Goal: Complete application form: Complete application form

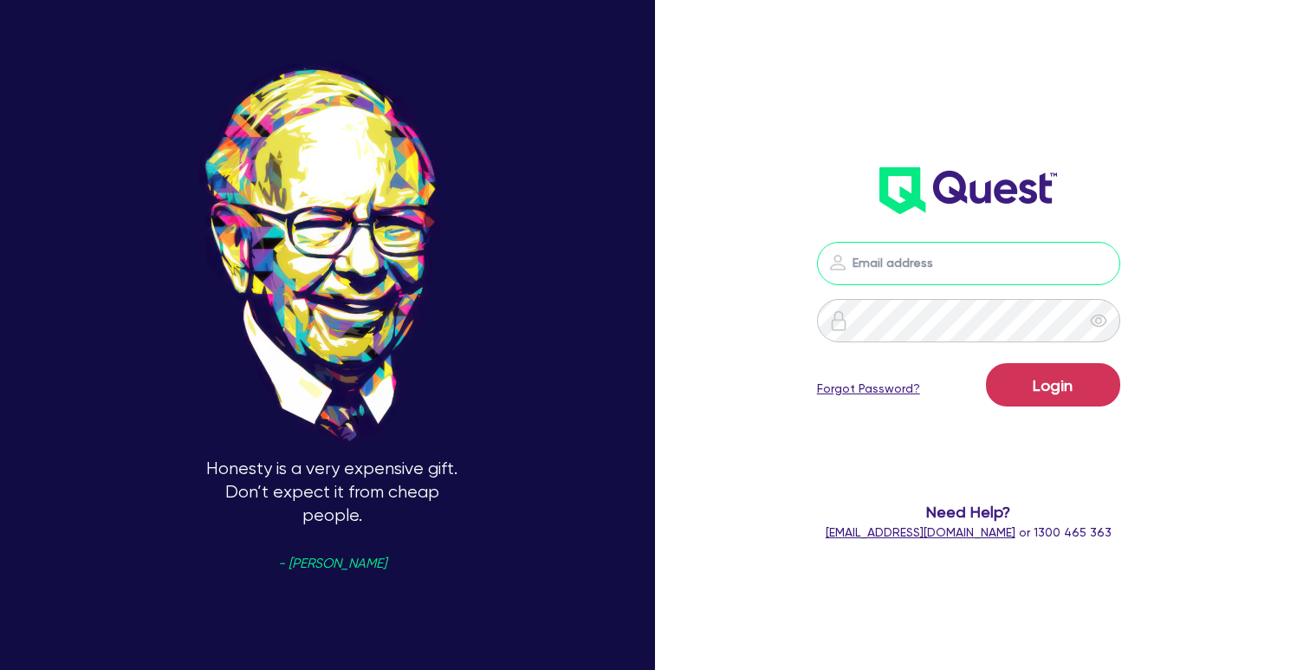
type input "[PERSON_NAME][EMAIL_ADDRESS][DOMAIN_NAME]"
click at [1053, 385] on button "Login" at bounding box center [1053, 384] width 134 height 43
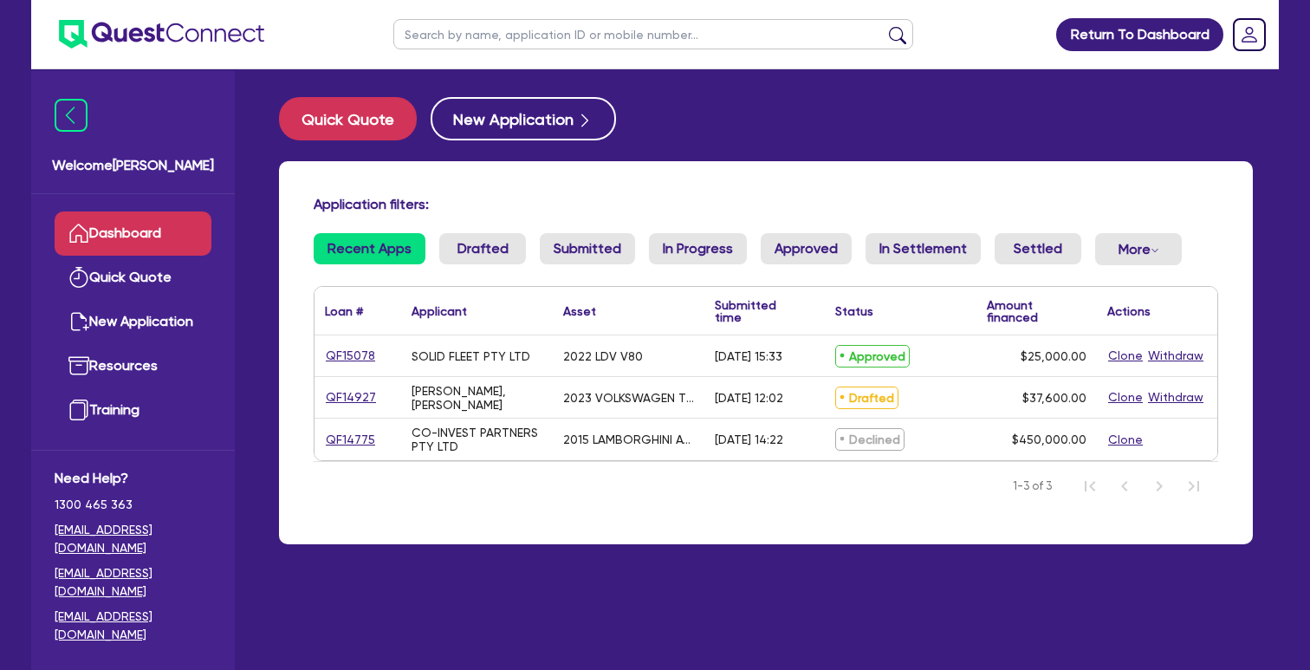
click at [356, 366] on link "QF15078" at bounding box center [350, 356] width 51 height 20
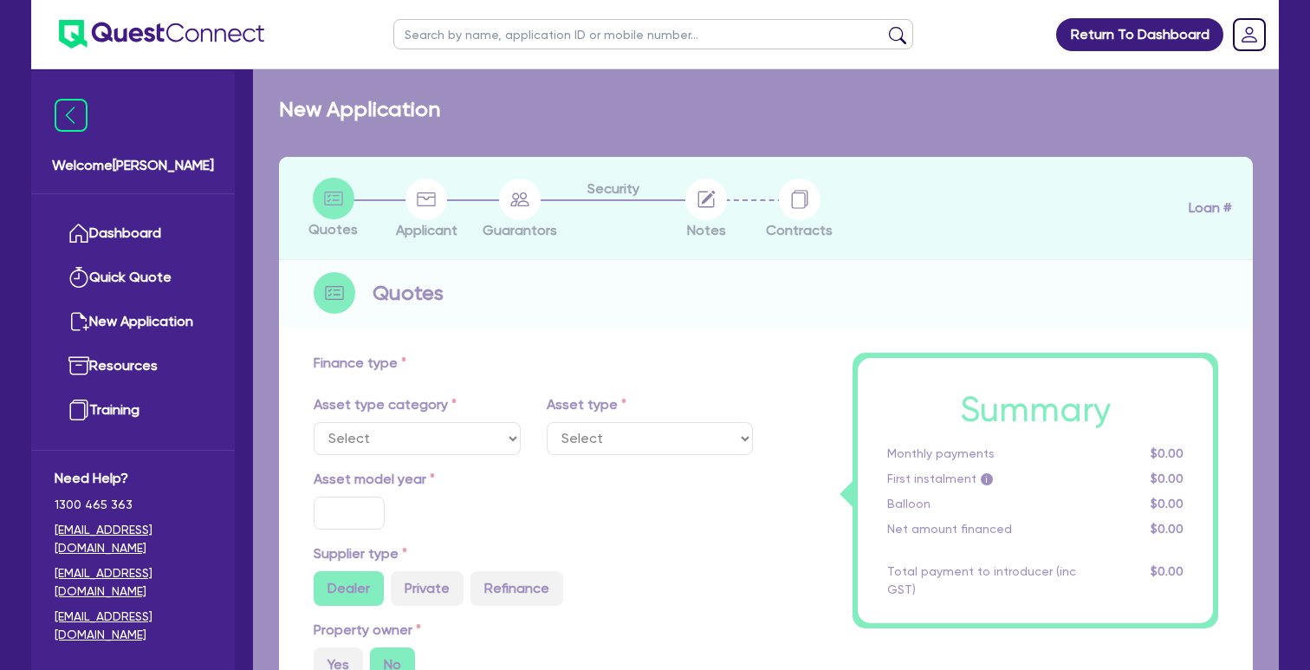
select select "CARS_AND_LIGHT_TRUCKS"
type input "2022"
radio input "false"
radio input "true"
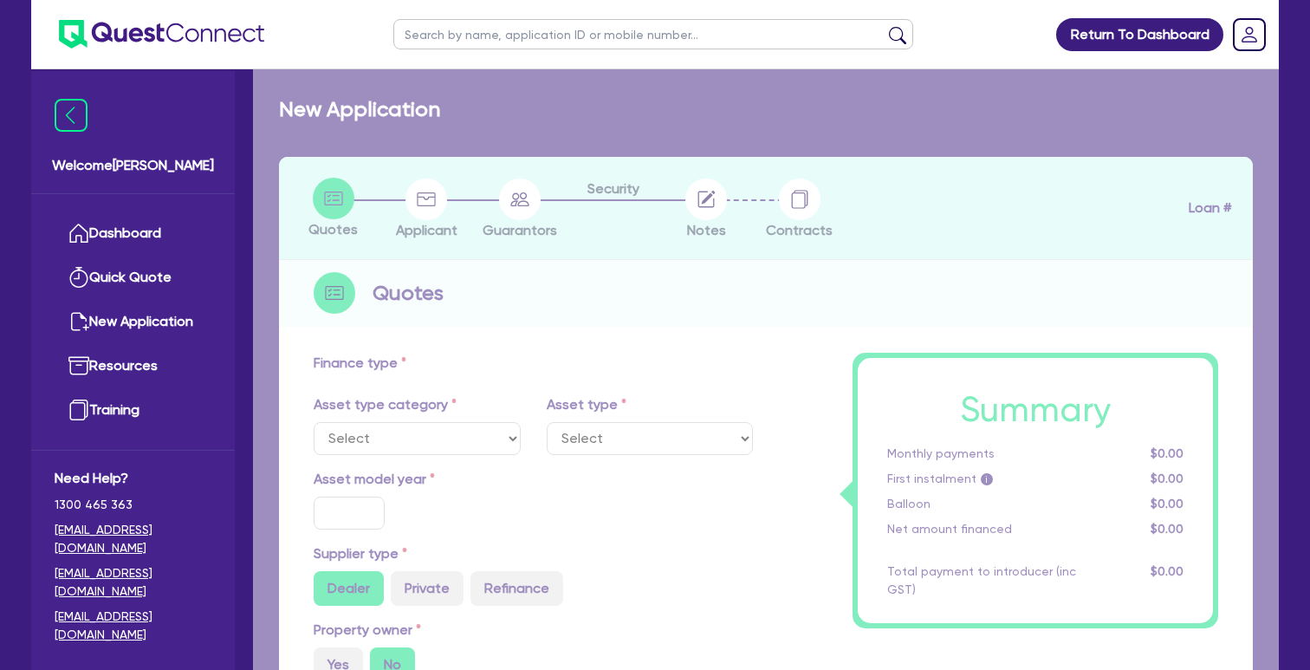
type input "25,000"
type input "4"
type input "1,000"
radio input "true"
type input "17"
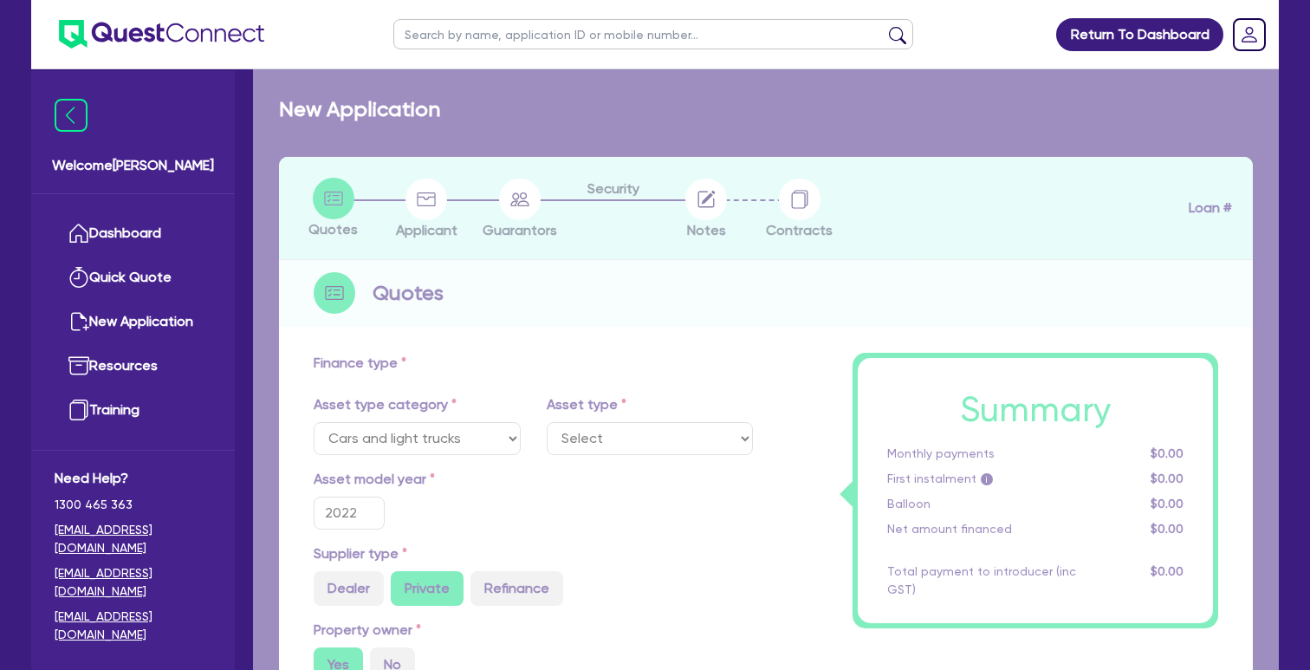
select select "VANS_AND_UTES"
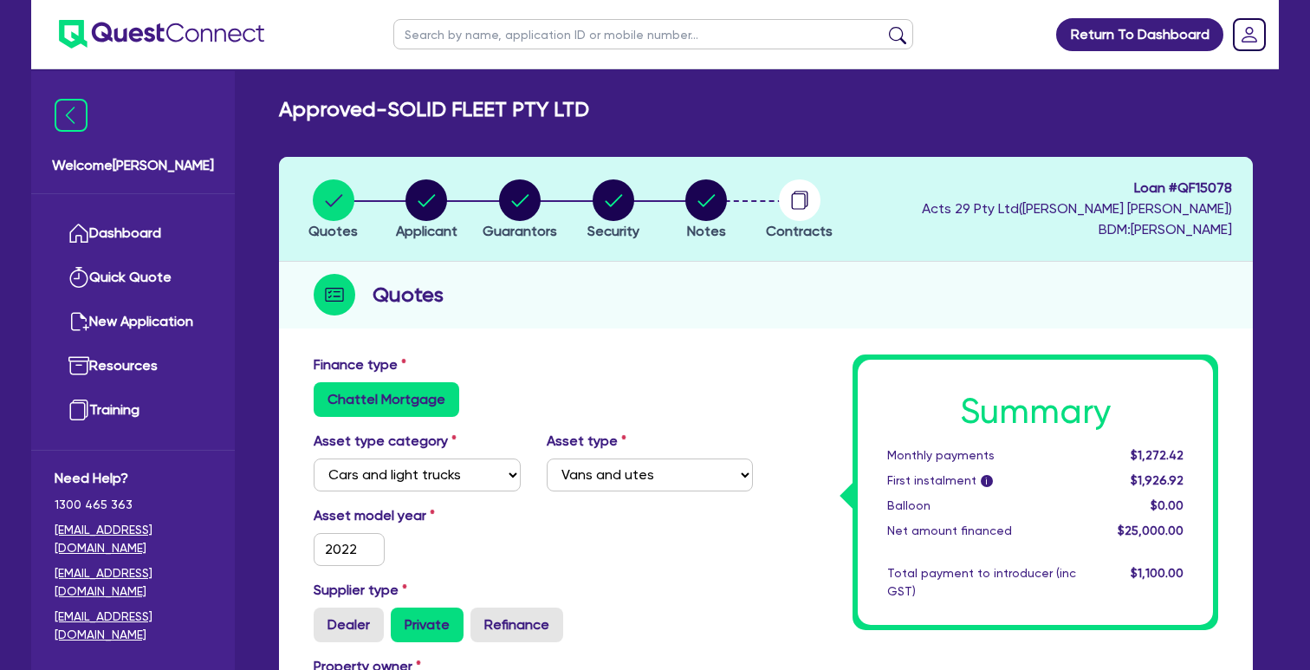
click at [611, 191] on circle "button" at bounding box center [614, 200] width 42 height 42
select select "CARS_AND_LIGHT_TRUCKS"
select select "VANS_AND_UTES"
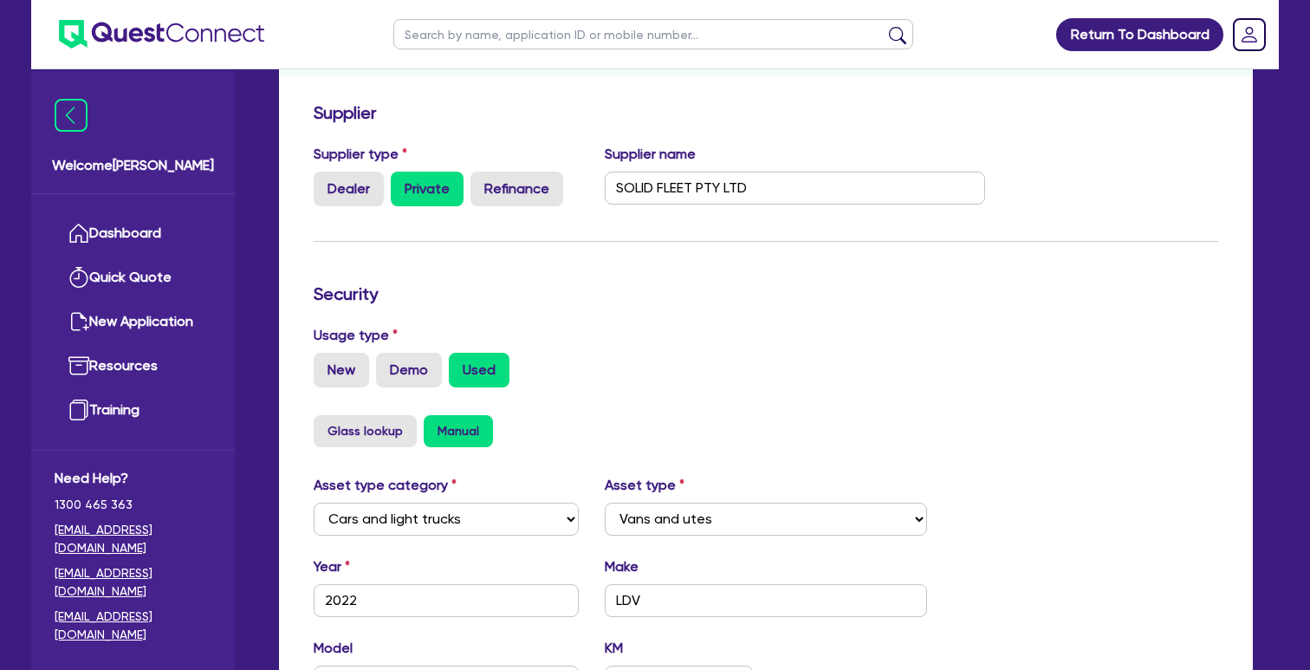
scroll to position [112, 0]
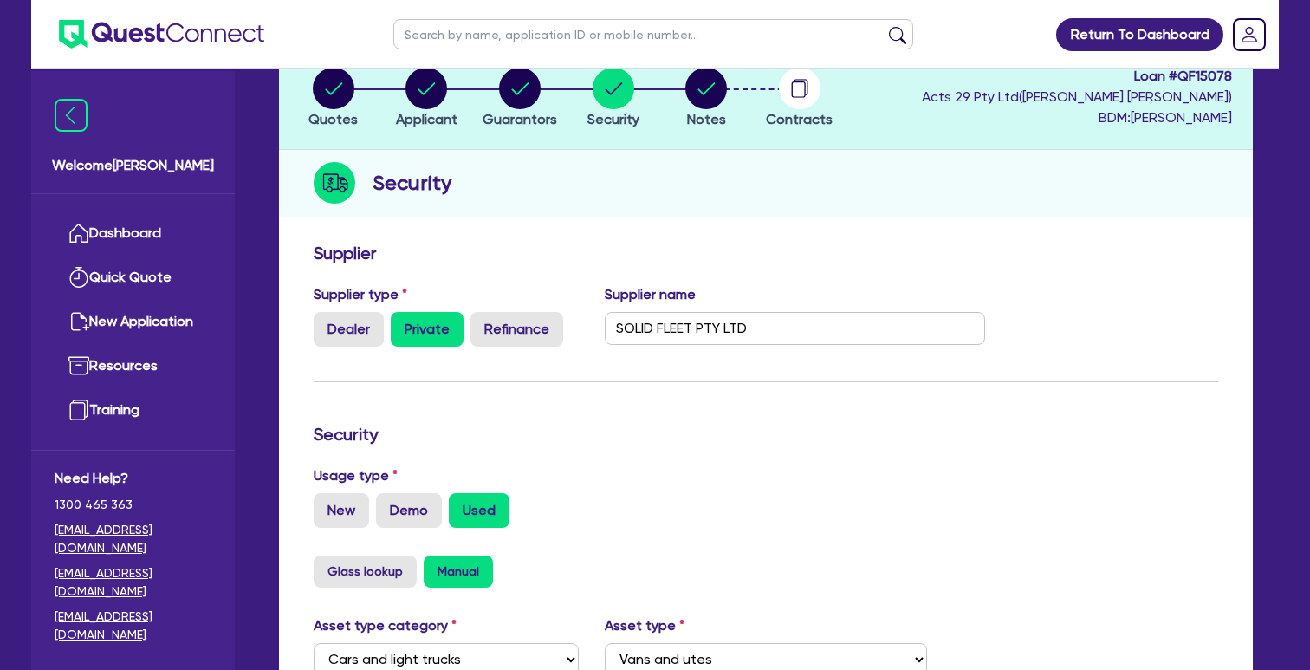
click at [341, 90] on circle "button" at bounding box center [334, 89] width 42 height 42
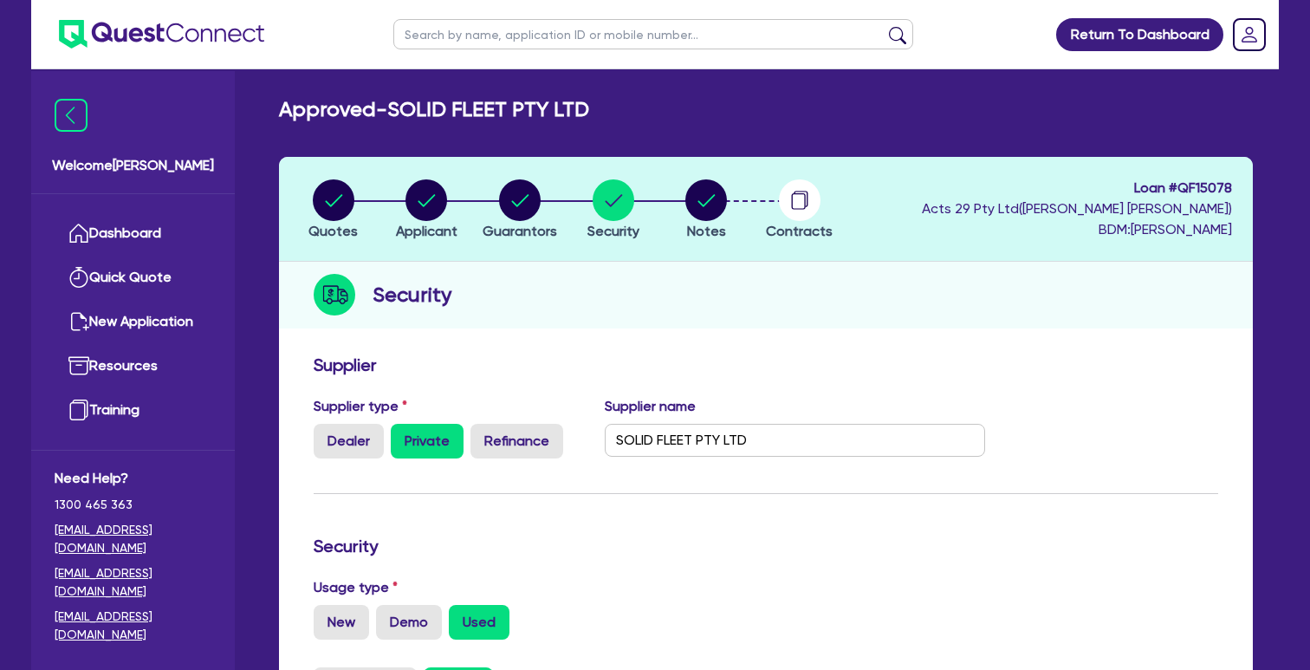
select select "CARS_AND_LIGHT_TRUCKS"
select select "VANS_AND_UTES"
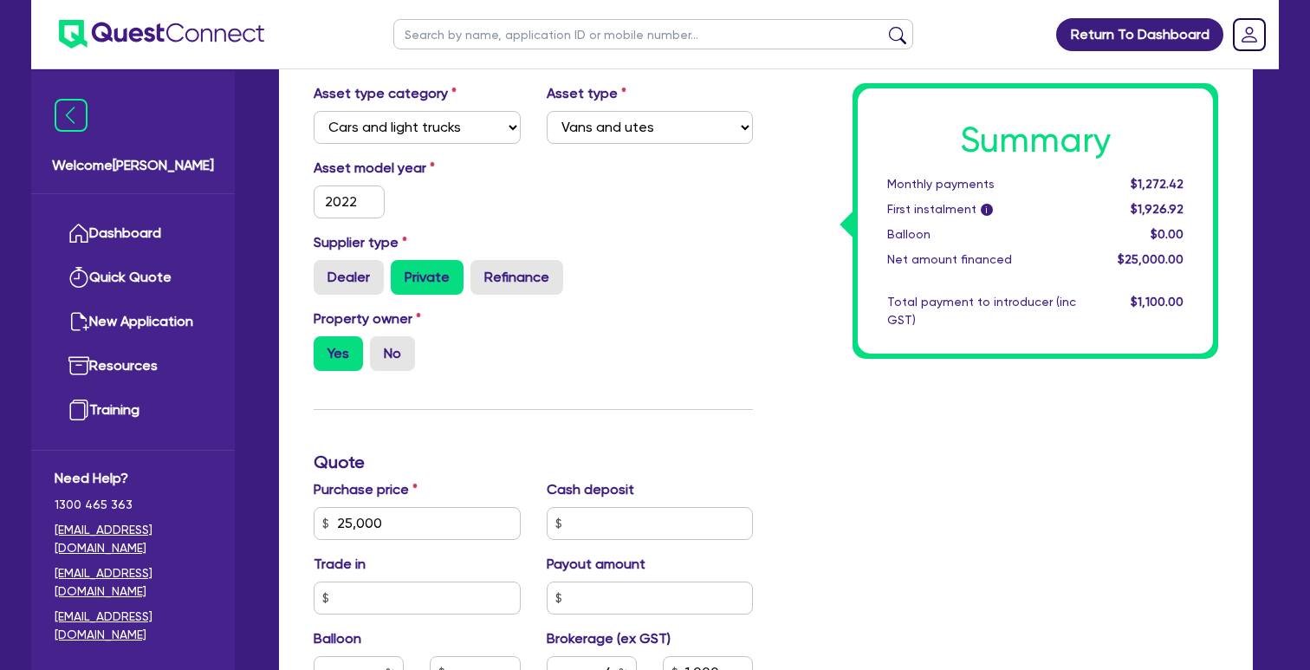
scroll to position [641, 0]
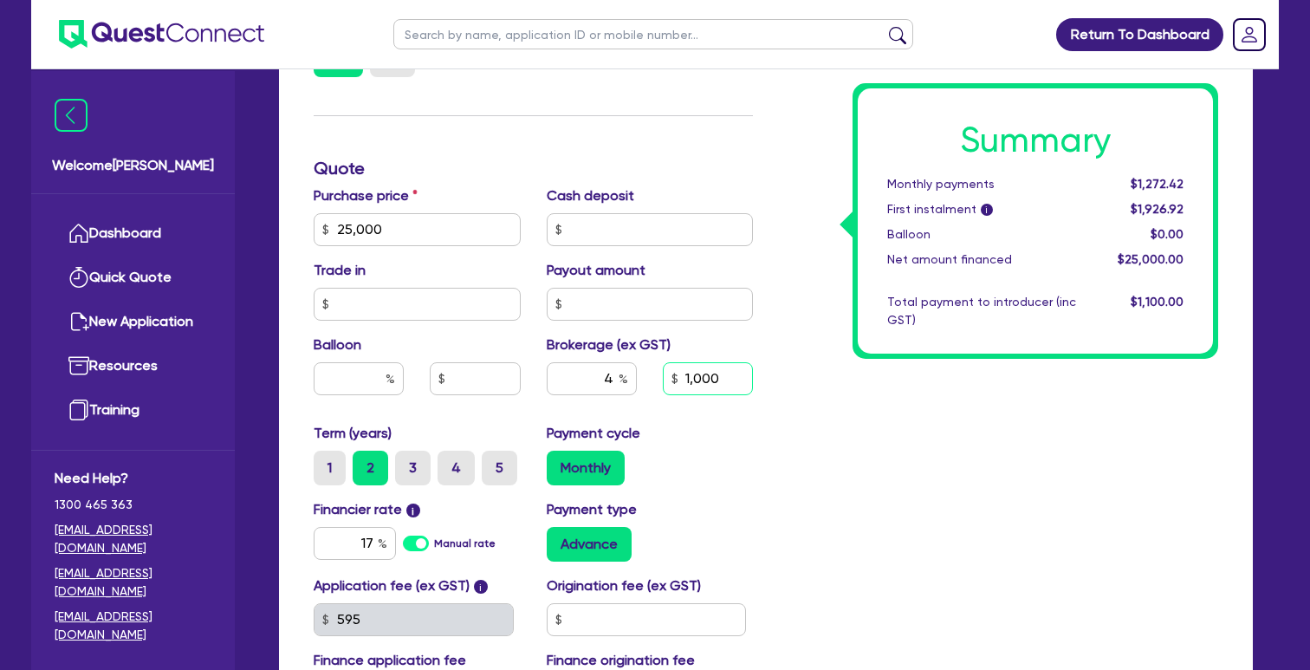
click at [697, 375] on input "1,000" at bounding box center [708, 378] width 90 height 33
type input "0"
type input "25,000"
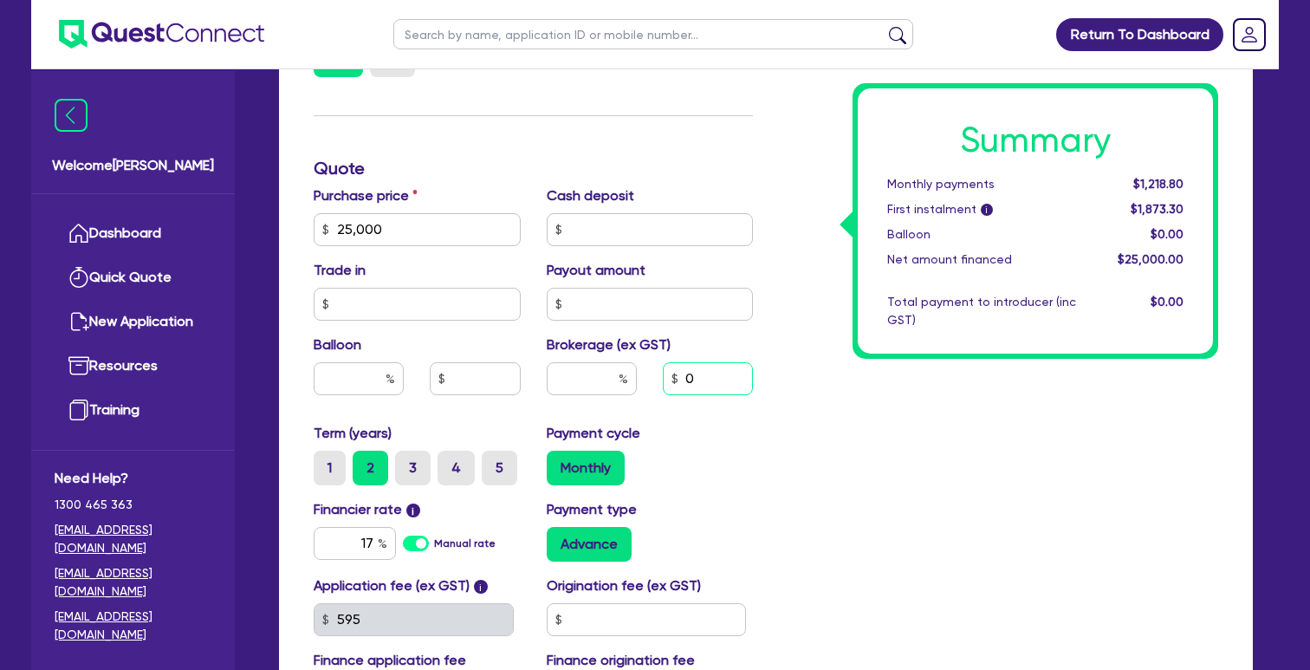
type input "0"
type input "25,000"
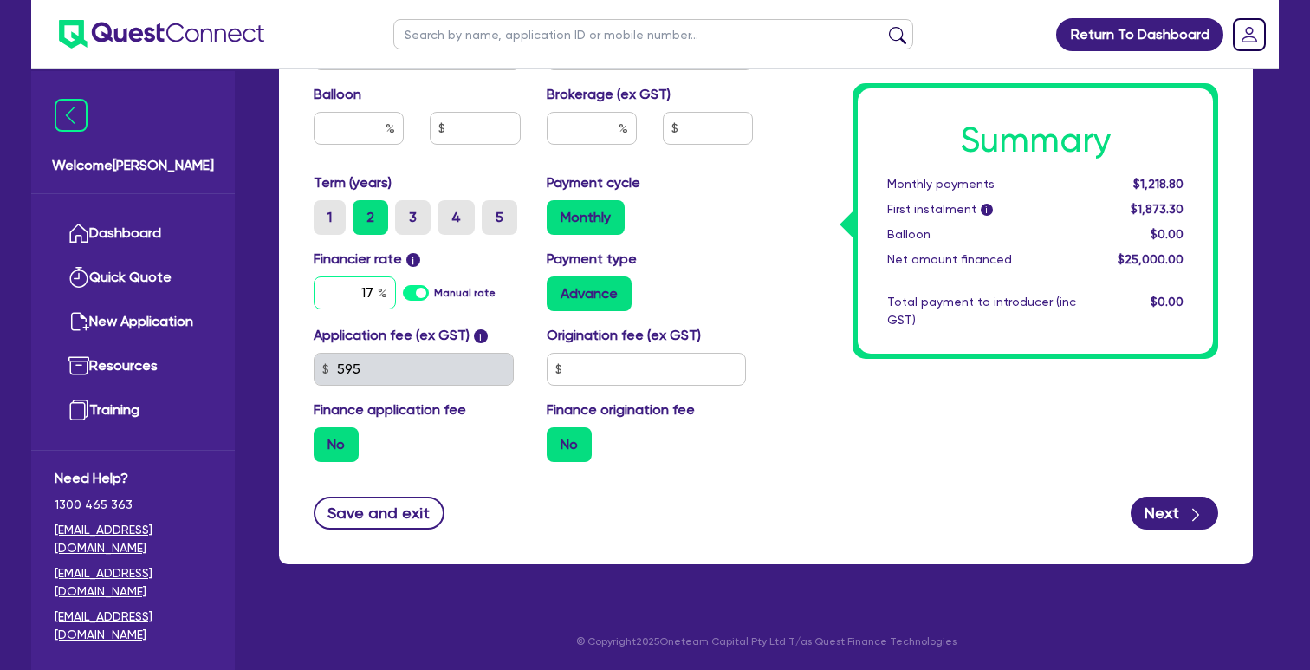
scroll to position [891, 0]
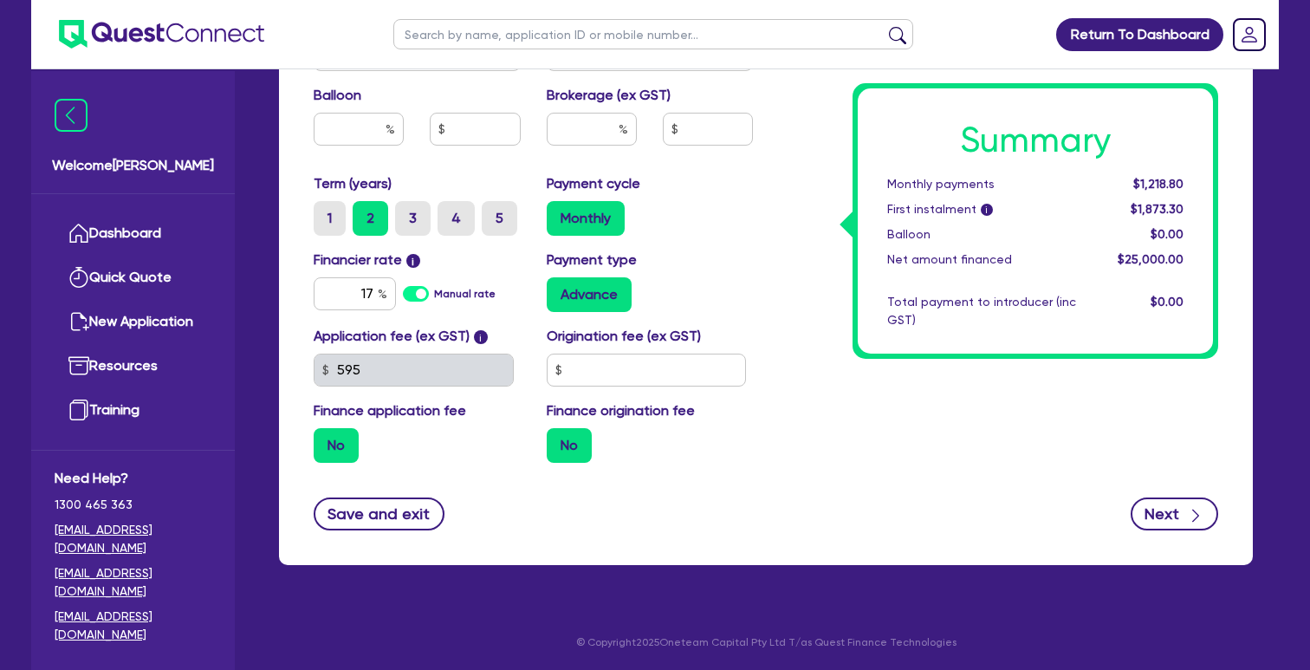
click at [1174, 514] on button "Next" at bounding box center [1175, 513] width 88 height 33
type input "25,000"
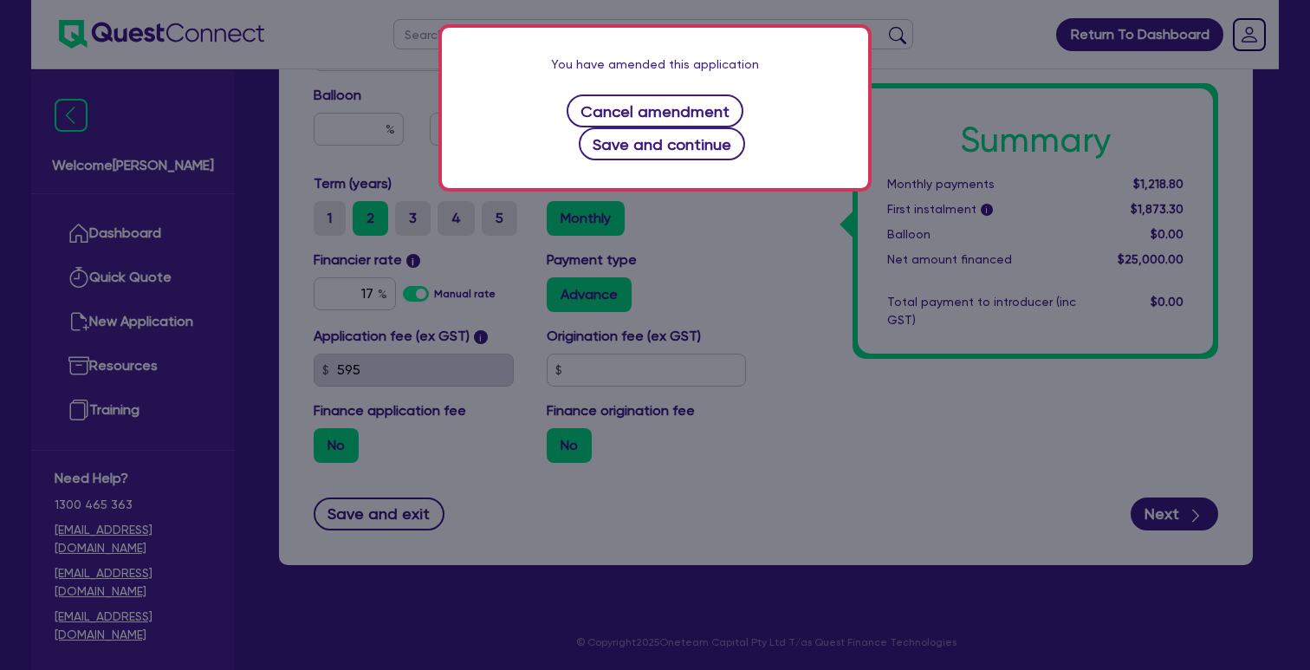
click at [611, 145] on button "Save and continue" at bounding box center [662, 143] width 167 height 33
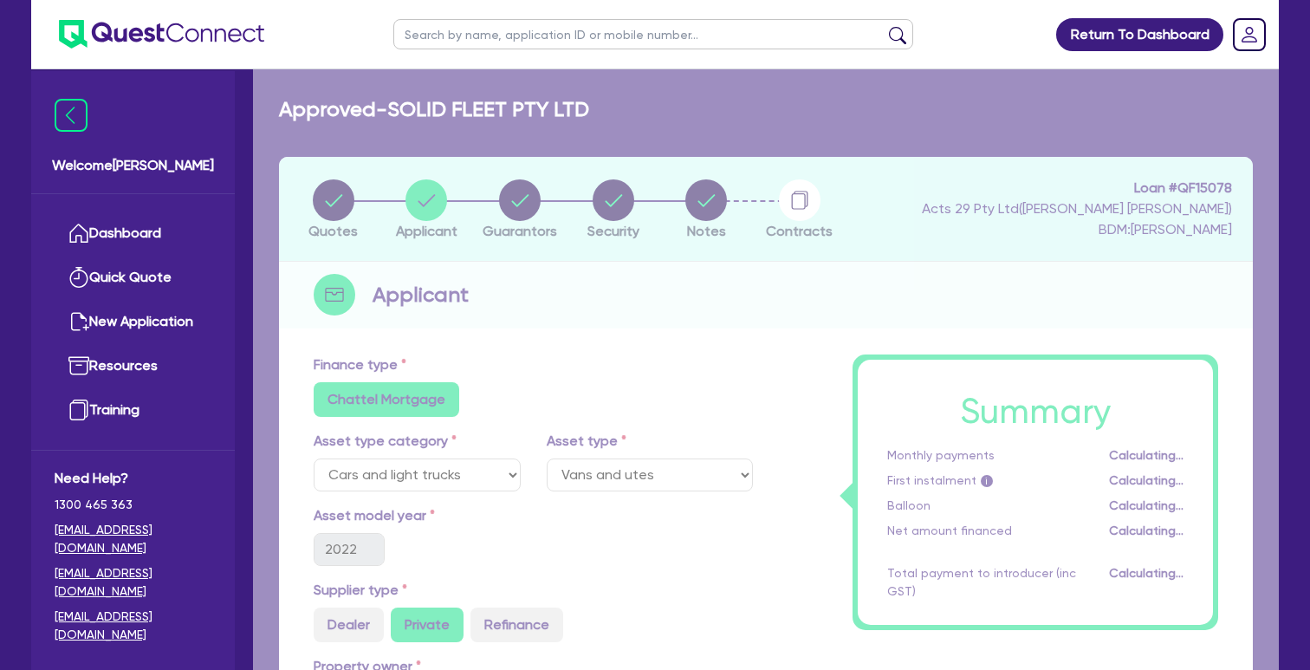
select select "COMPANY"
select select "TRANSPORT_WAREHOUSING"
select select "WAREHOUSING"
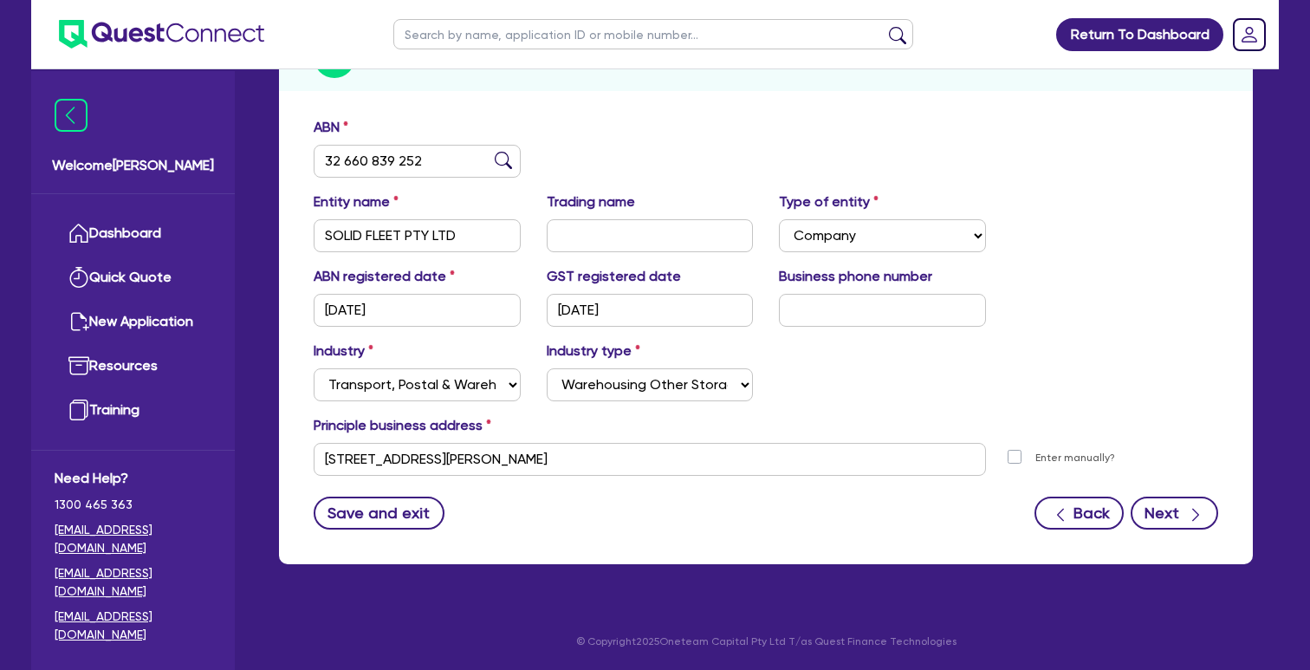
scroll to position [237, 0]
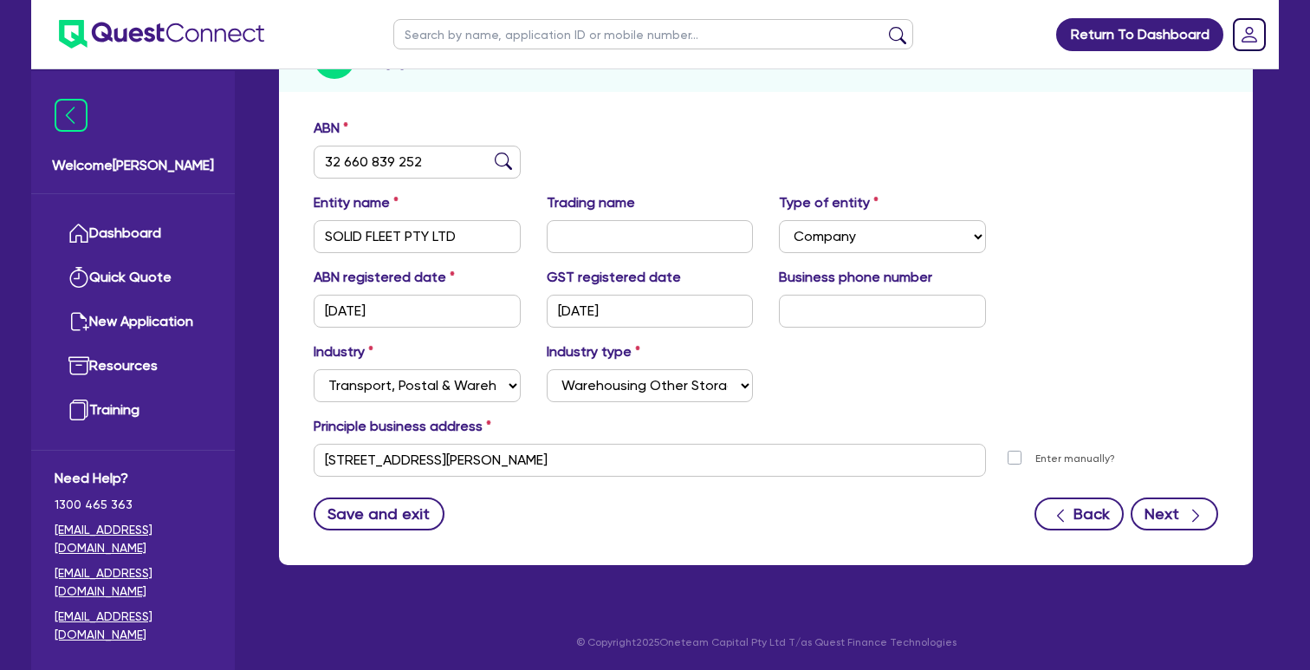
click at [1189, 529] on button "Next" at bounding box center [1175, 513] width 88 height 33
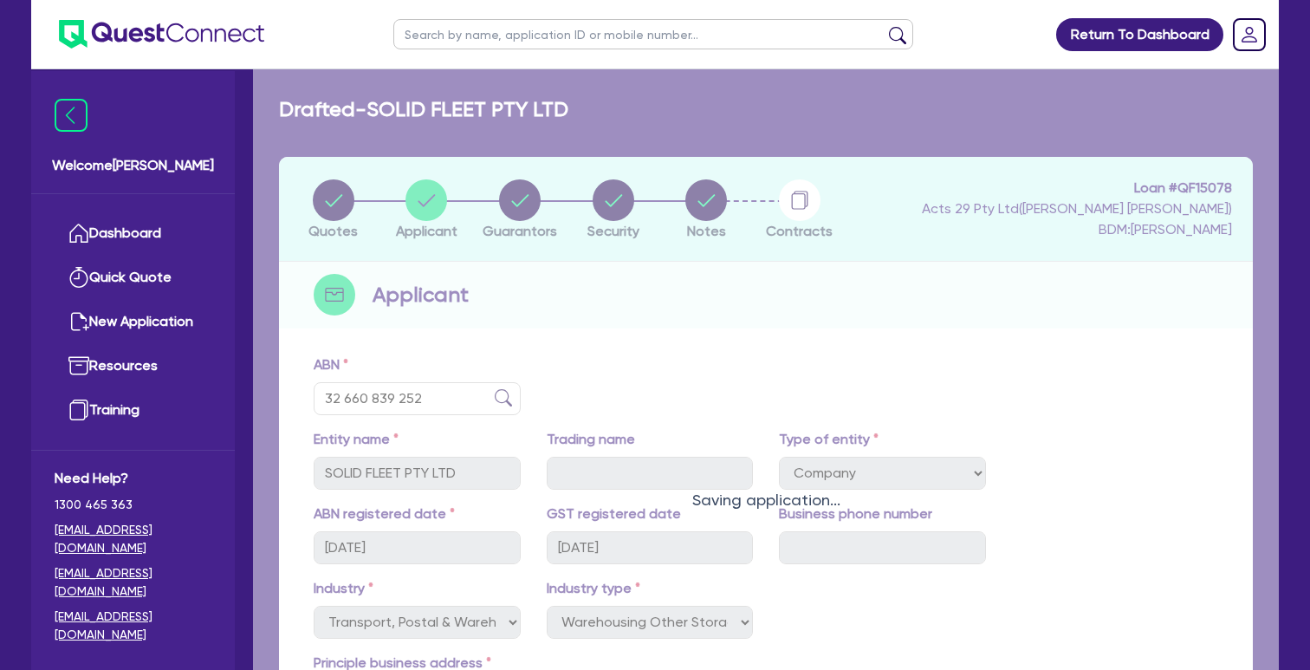
select select "MR"
select select "SINGLE"
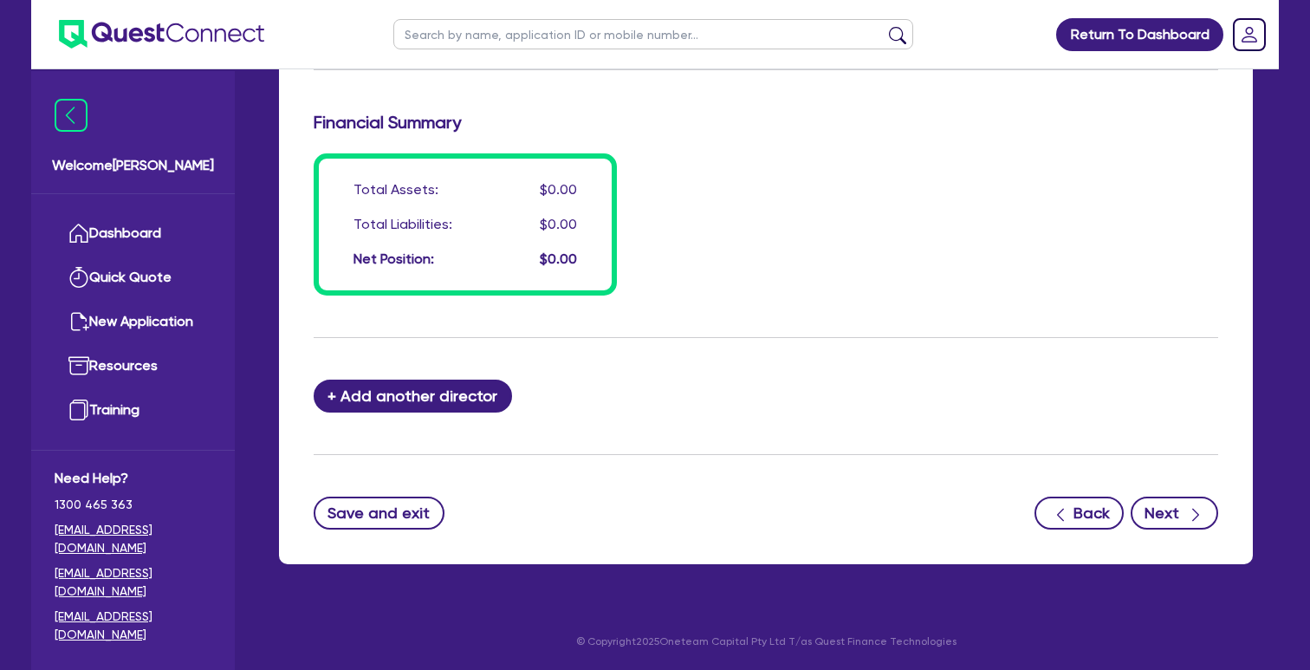
scroll to position [1340, 0]
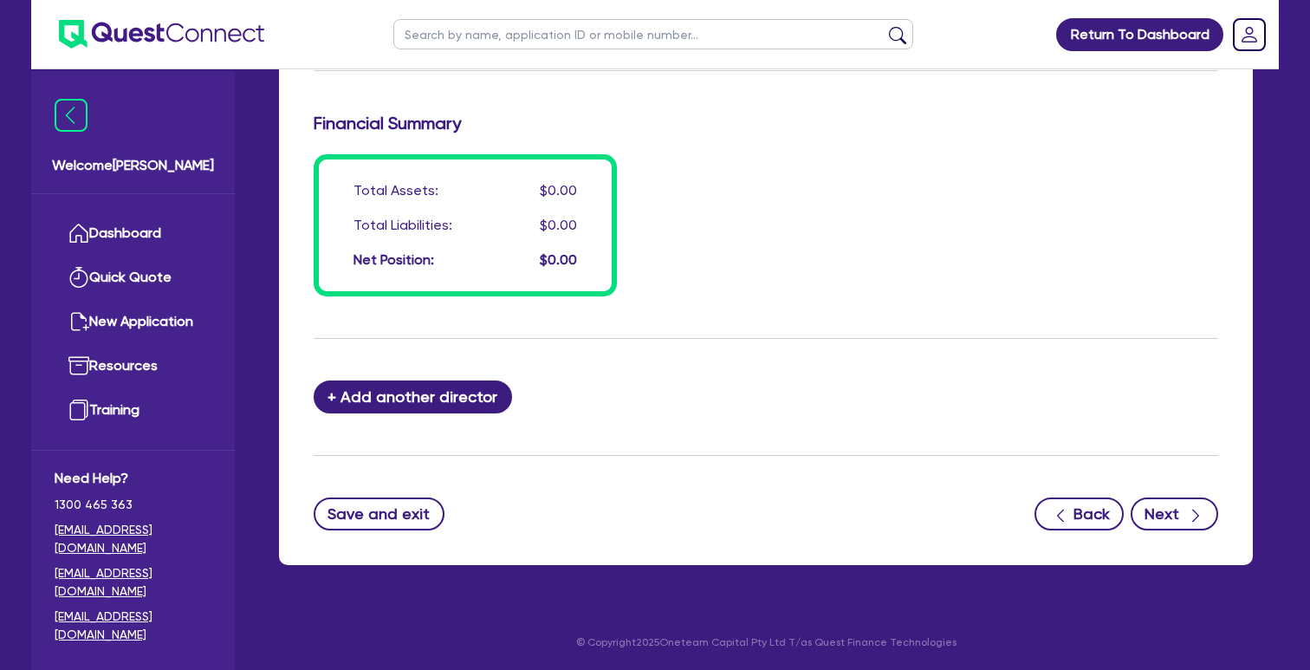
click at [1161, 516] on button "Next" at bounding box center [1175, 513] width 88 height 33
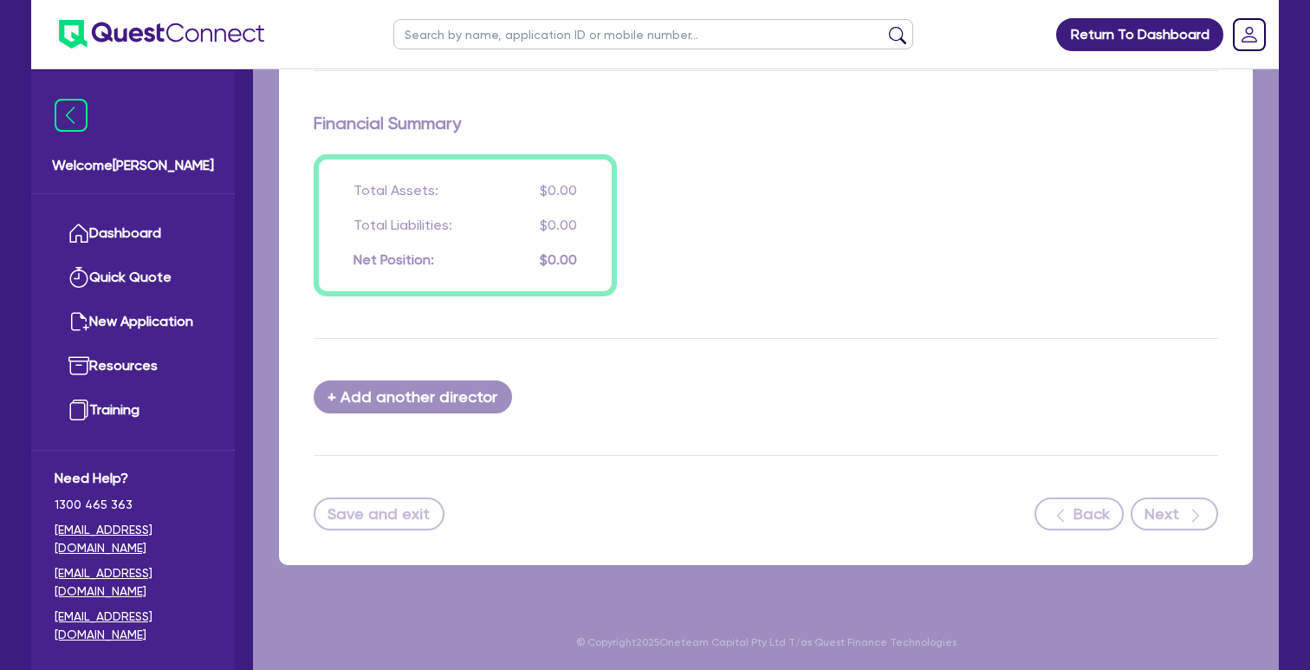
select select "CARS_AND_LIGHT_TRUCKS"
select select "VANS_AND_UTES"
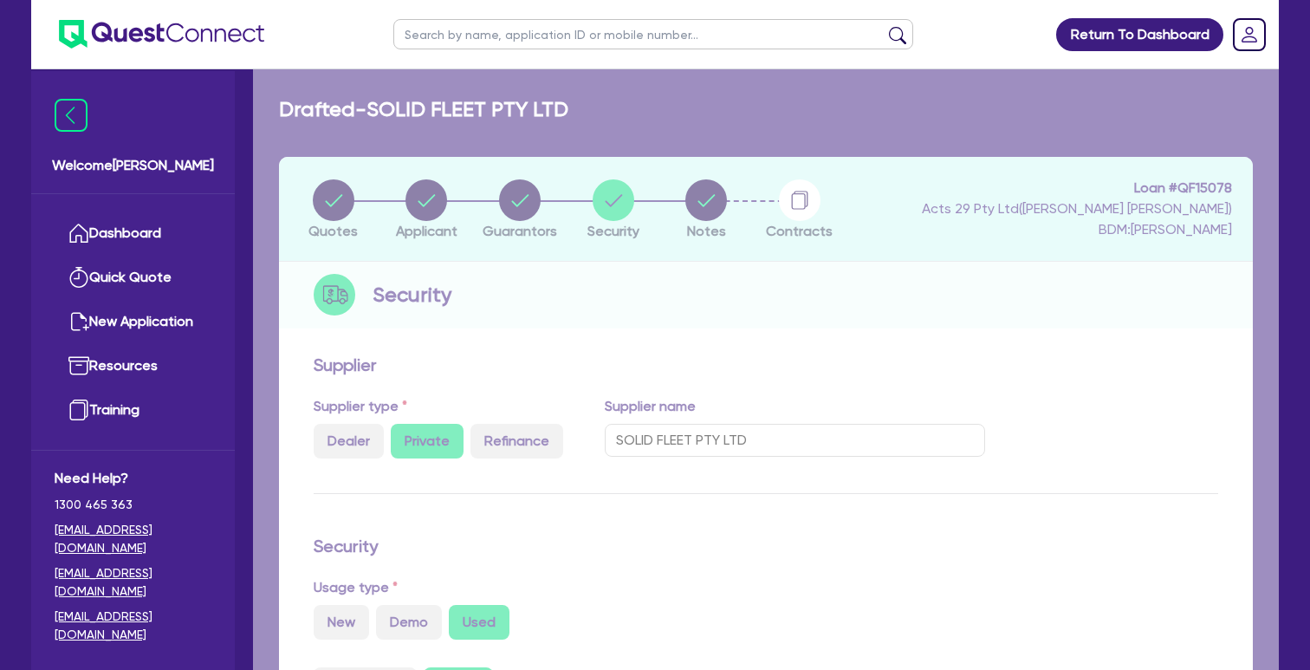
select select "VANS_AND_UTES"
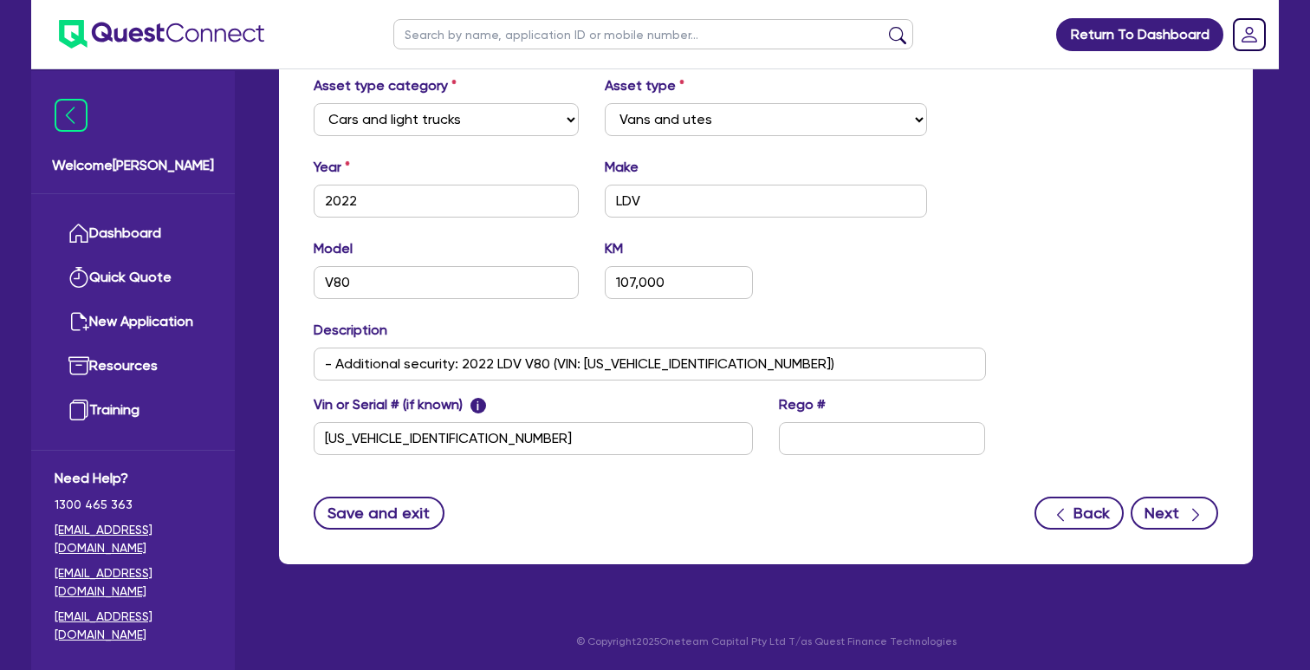
scroll to position [685, 0]
click at [1199, 517] on icon "button" at bounding box center [1195, 514] width 17 height 17
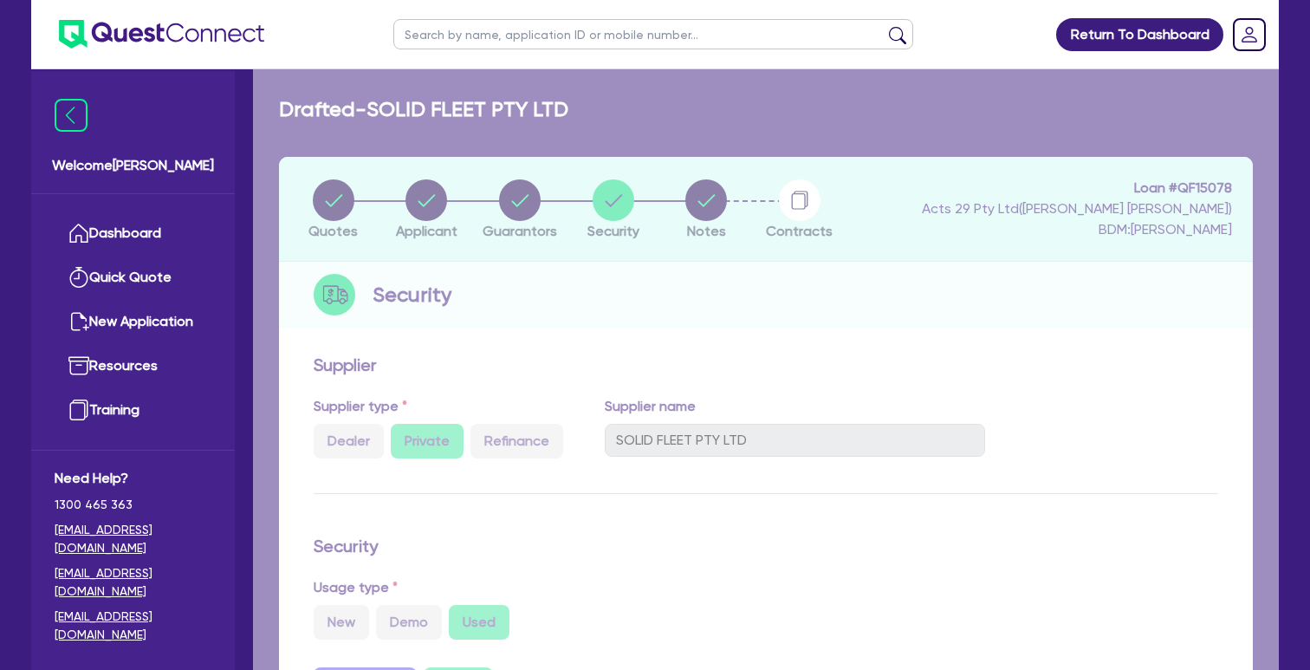
select select "Quest Finance - Platform Funding"
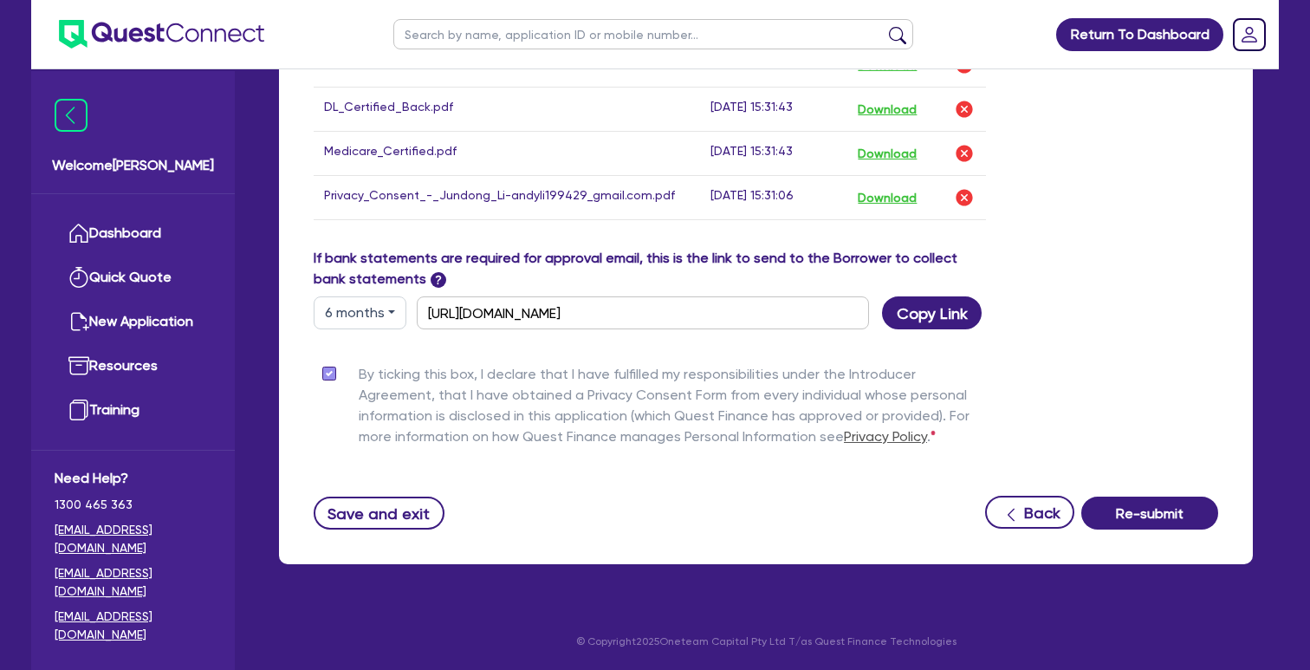
scroll to position [1251, 0]
click at [1121, 515] on button "Re-submit" at bounding box center [1150, 513] width 137 height 33
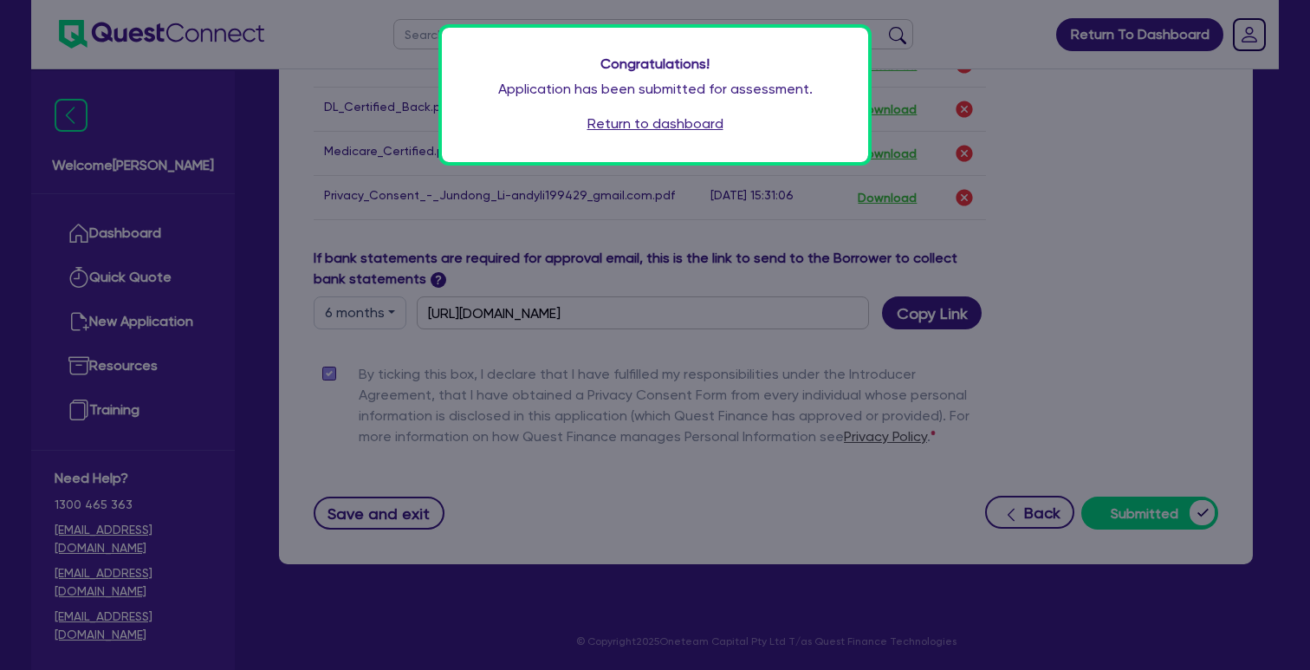
click at [714, 127] on link "Return to dashboard" at bounding box center [656, 124] width 136 height 21
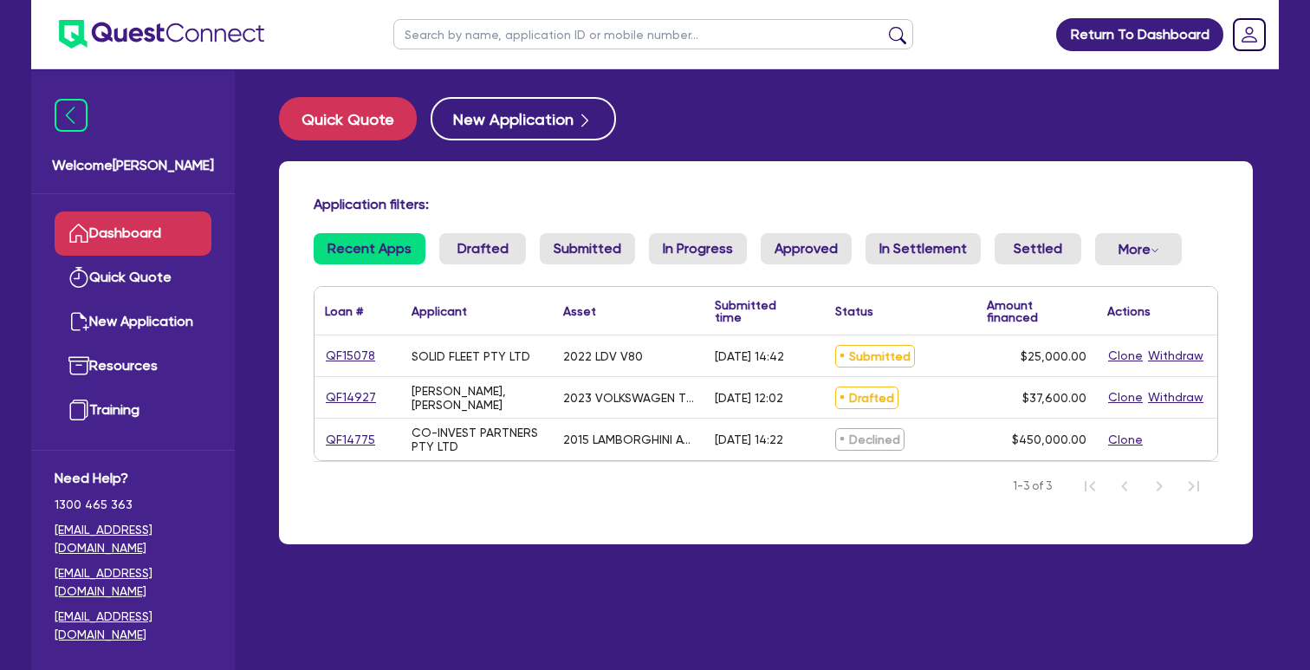
click at [350, 366] on link "QF15078" at bounding box center [350, 356] width 51 height 20
select select "CARS_AND_LIGHT_TRUCKS"
select select "VANS_AND_UTES"
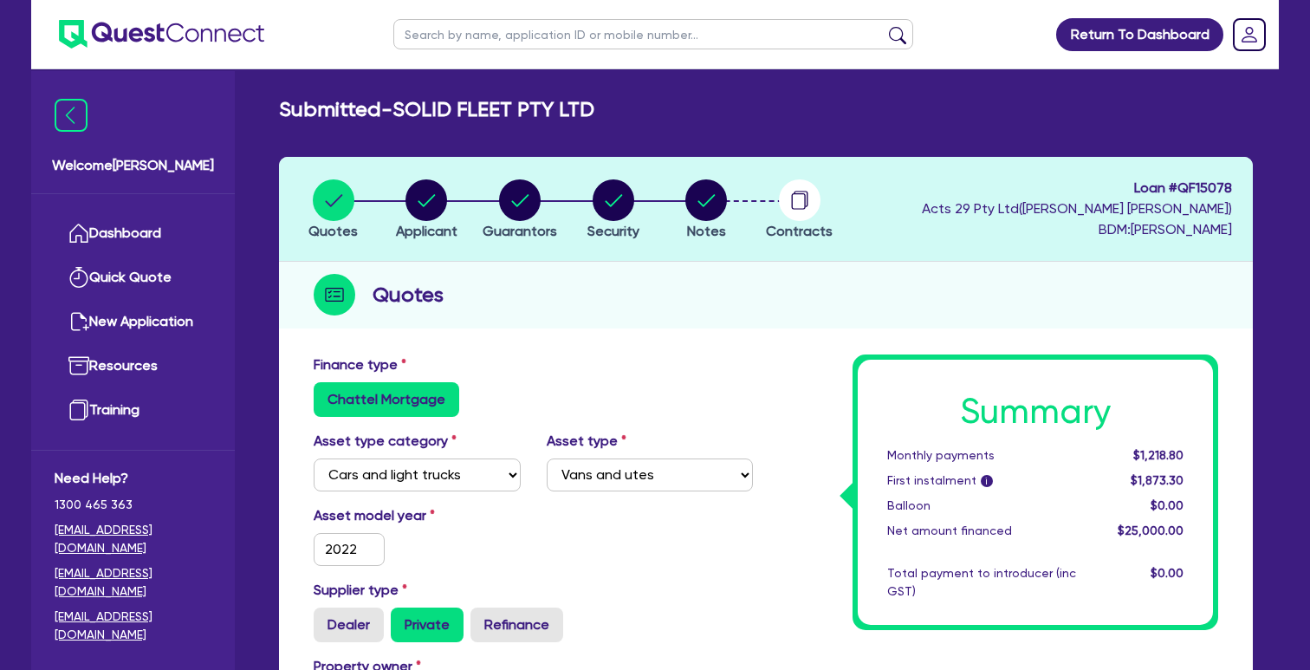
click at [789, 200] on circle "button" at bounding box center [800, 200] width 42 height 42
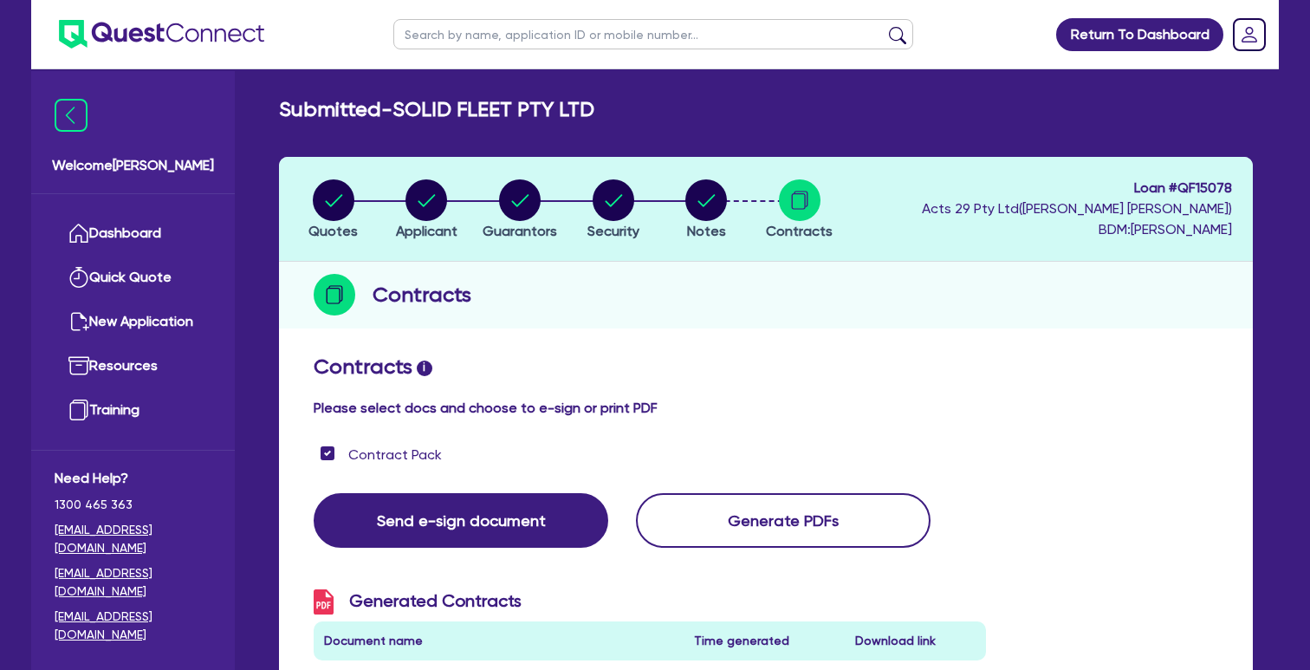
click at [335, 196] on circle "button" at bounding box center [334, 200] width 42 height 42
select select "CARS_AND_LIGHT_TRUCKS"
select select "VANS_AND_UTES"
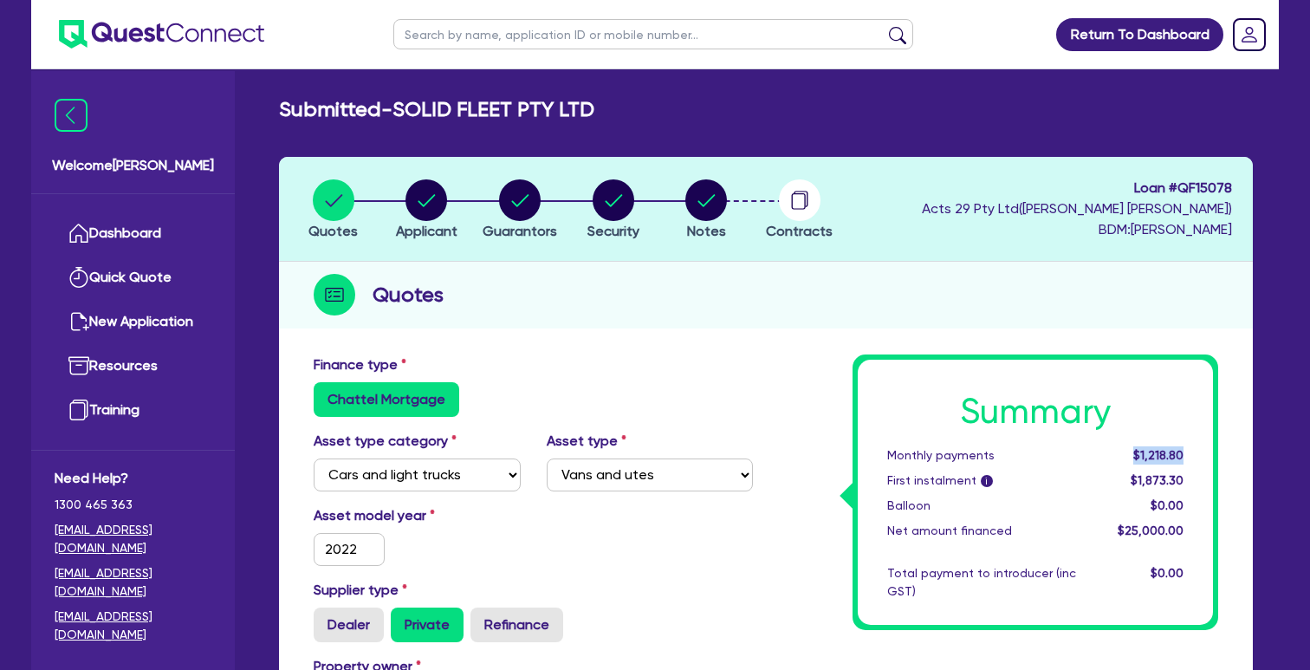
drag, startPoint x: 1127, startPoint y: 454, endPoint x: 1193, endPoint y: 454, distance: 65.9
click at [1193, 454] on div "$1,218.80" at bounding box center [1142, 455] width 107 height 18
copy span "$1,218.80"
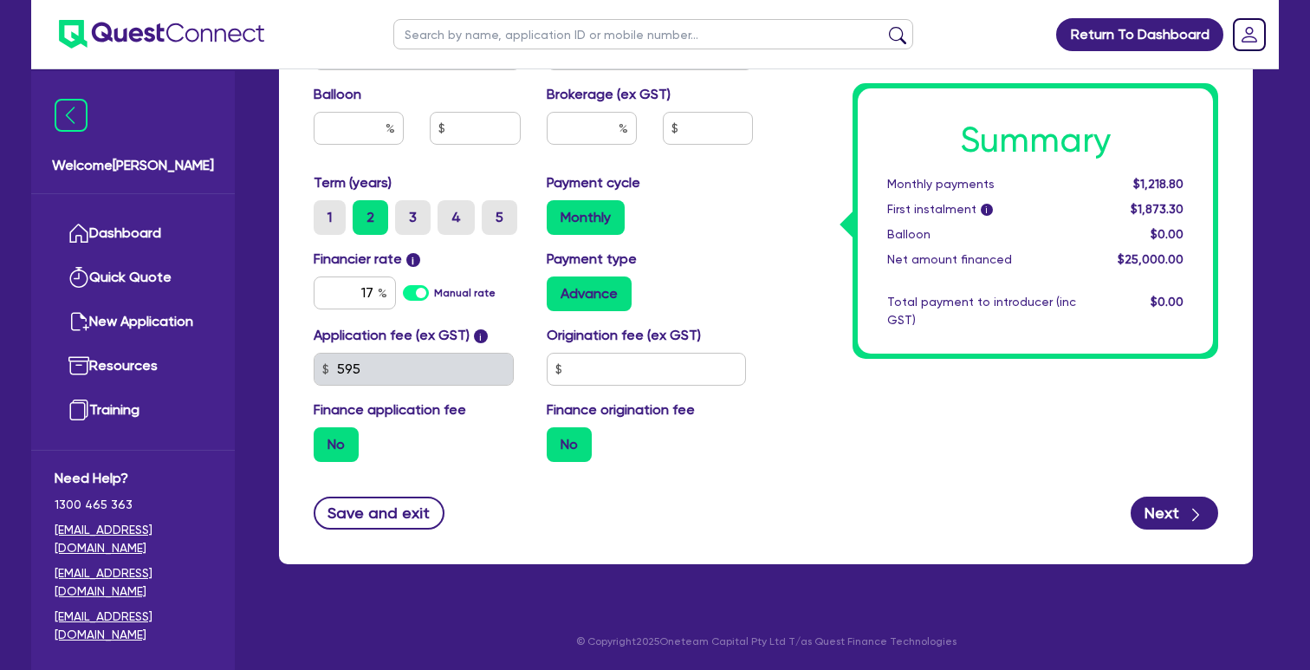
scroll to position [891, 0]
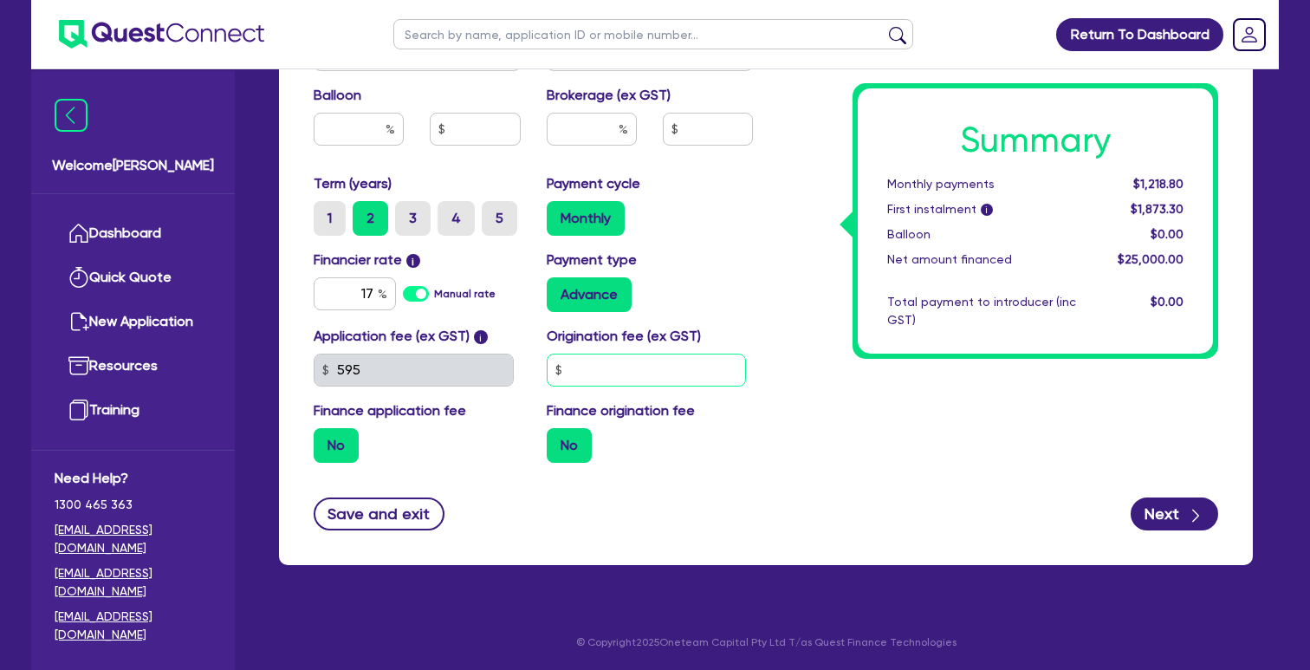
click at [588, 371] on input "text" at bounding box center [647, 370] width 200 height 33
type input "4"
type input "5"
type input "500"
click at [614, 374] on input "500" at bounding box center [647, 370] width 200 height 33
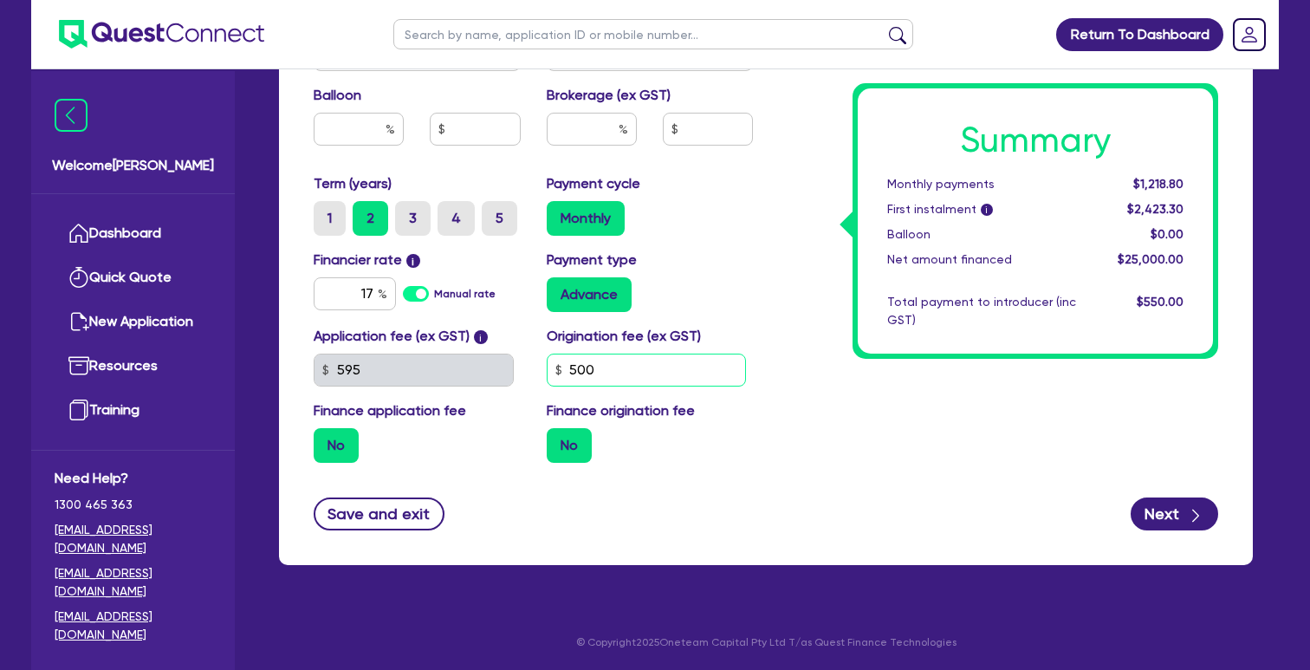
click at [614, 374] on input "500" at bounding box center [647, 370] width 200 height 33
click at [1179, 516] on button "Next" at bounding box center [1175, 513] width 88 height 33
type input "25,000"
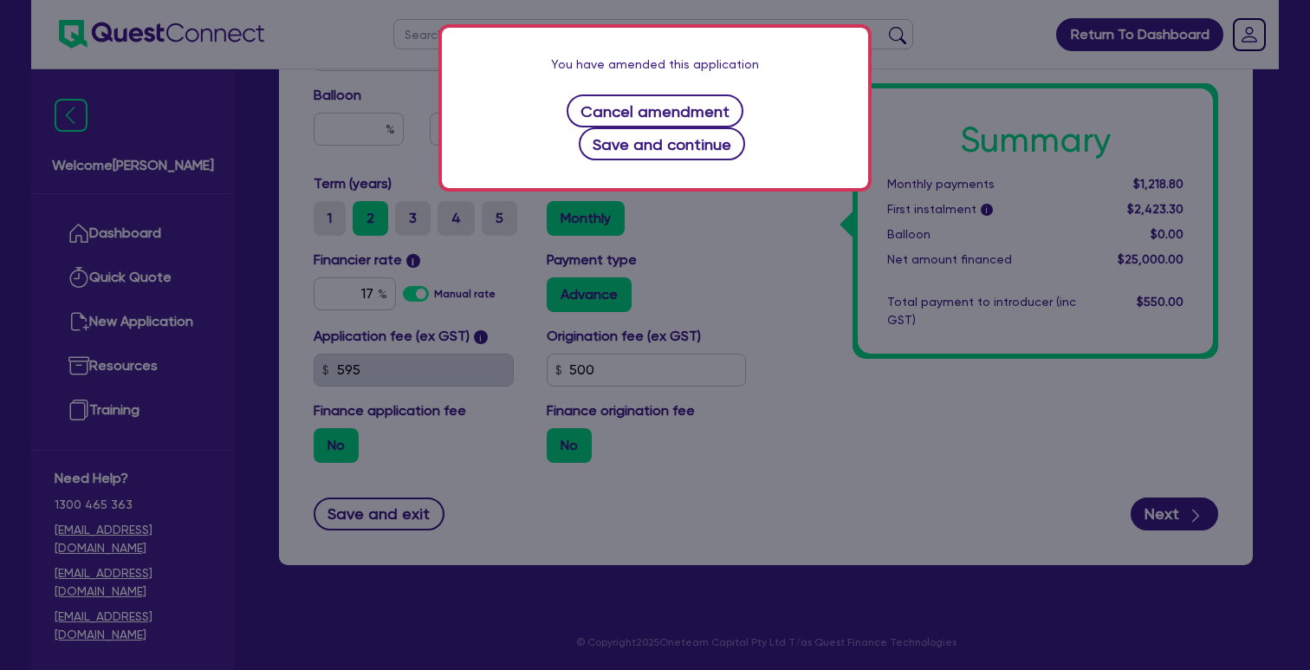
click at [667, 144] on button "Save and continue" at bounding box center [662, 143] width 167 height 33
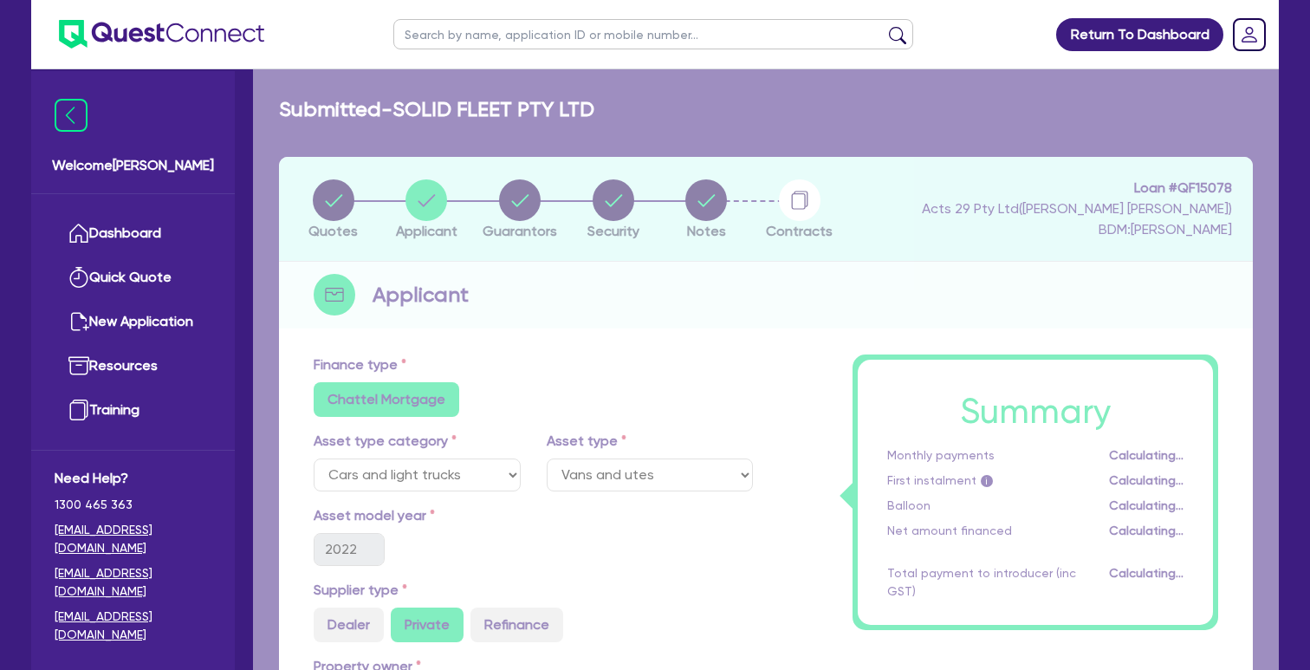
select select "COMPANY"
select select "TRANSPORT_WAREHOUSING"
select select "WAREHOUSING"
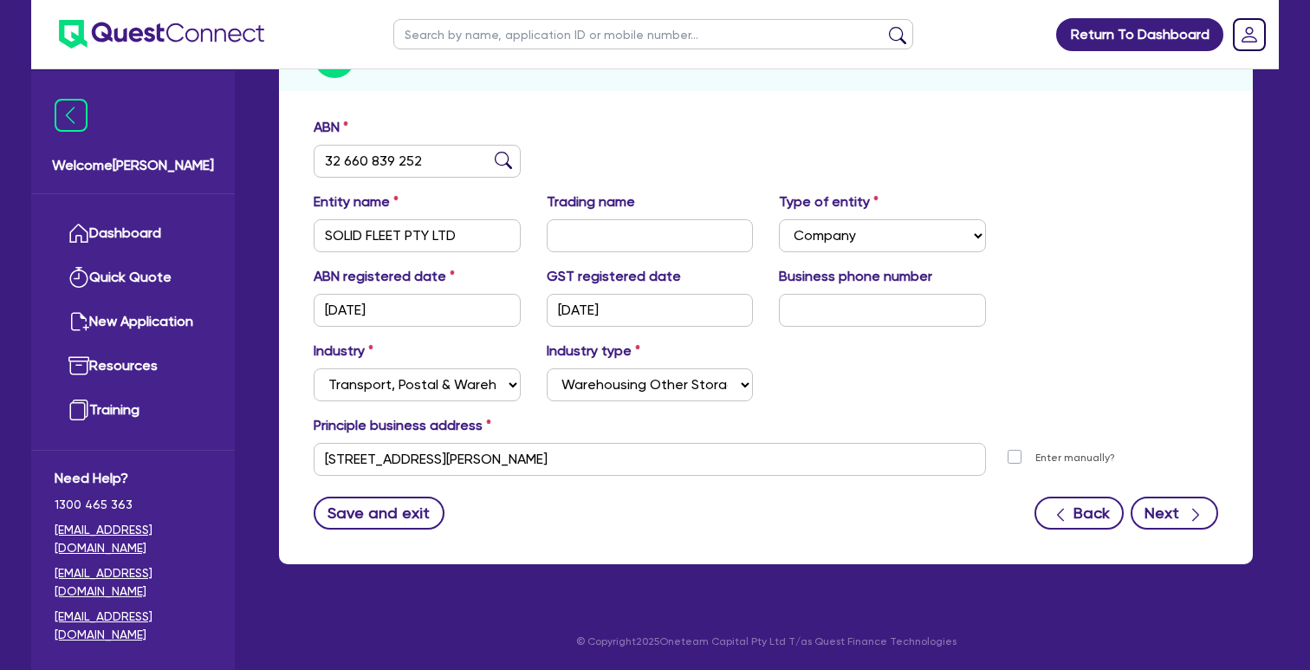
scroll to position [237, 0]
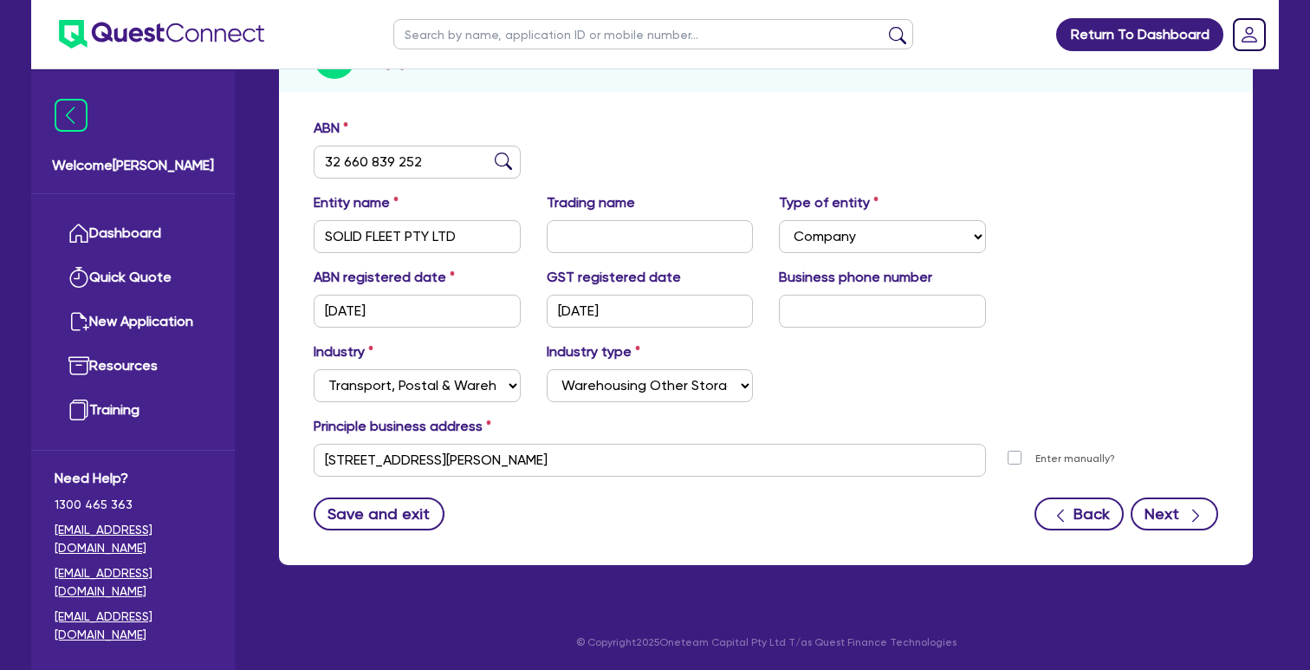
click at [1177, 521] on button "Next" at bounding box center [1175, 513] width 88 height 33
select select "MR"
select select "SINGLE"
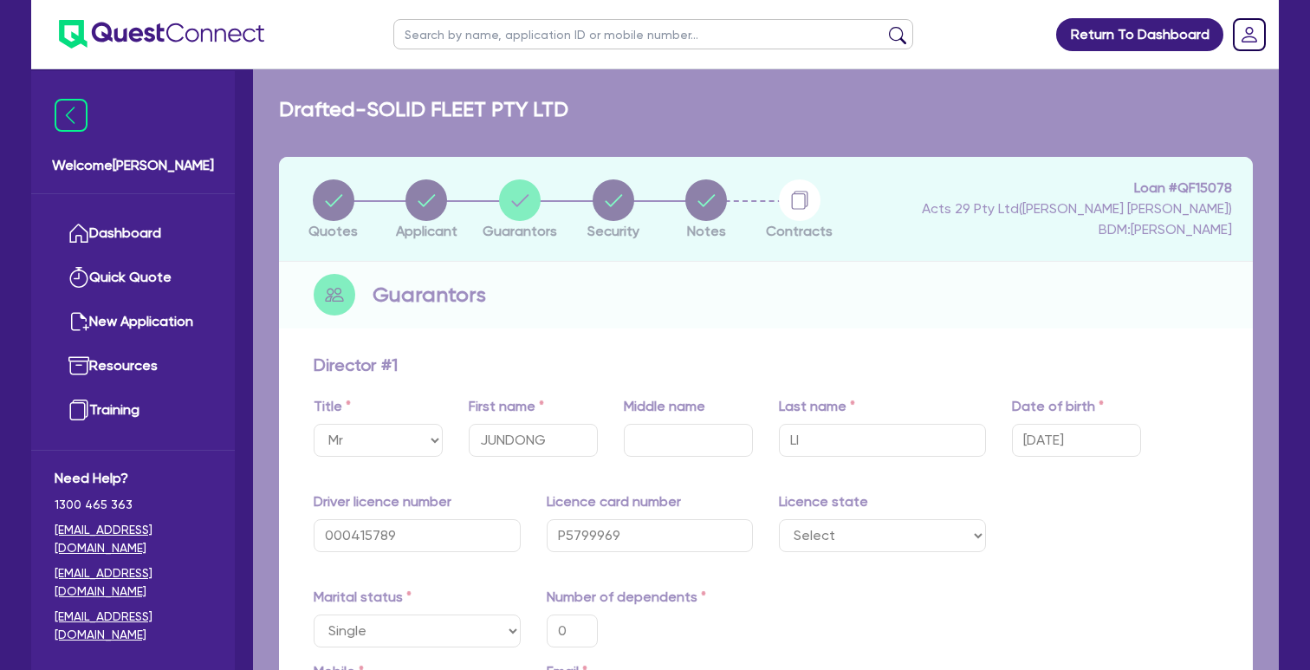
type input "0"
type input "0484 289 191"
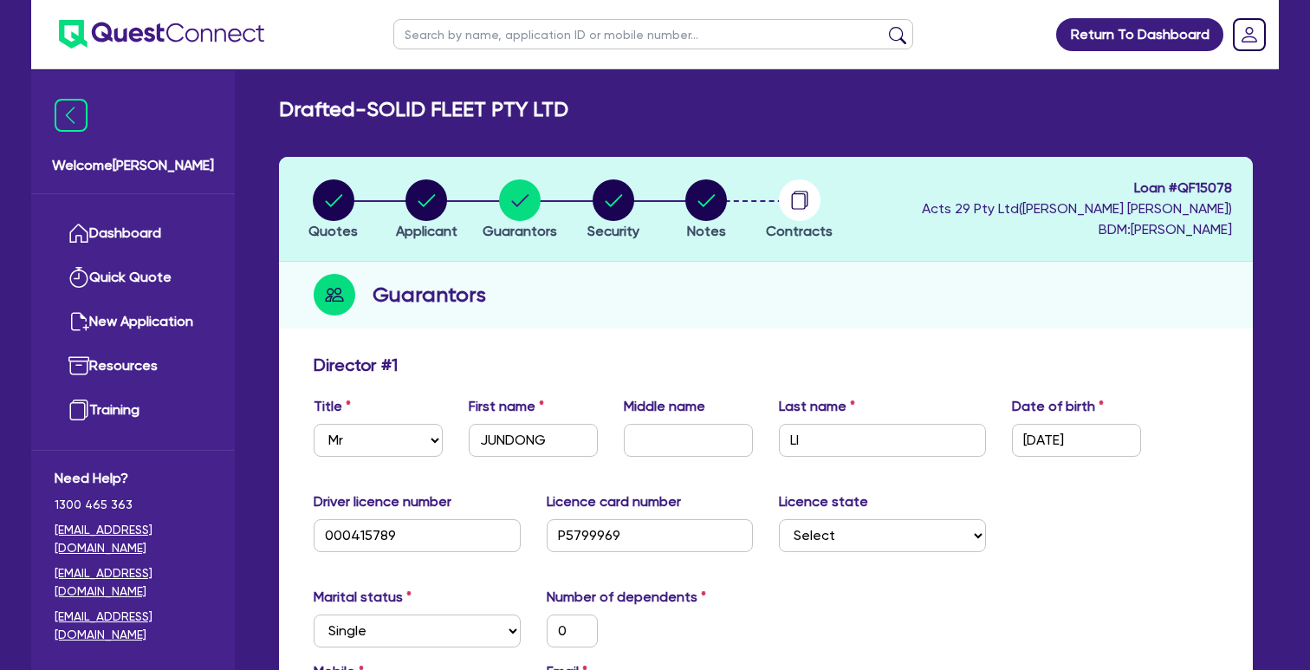
click at [788, 202] on circle "button" at bounding box center [800, 200] width 42 height 42
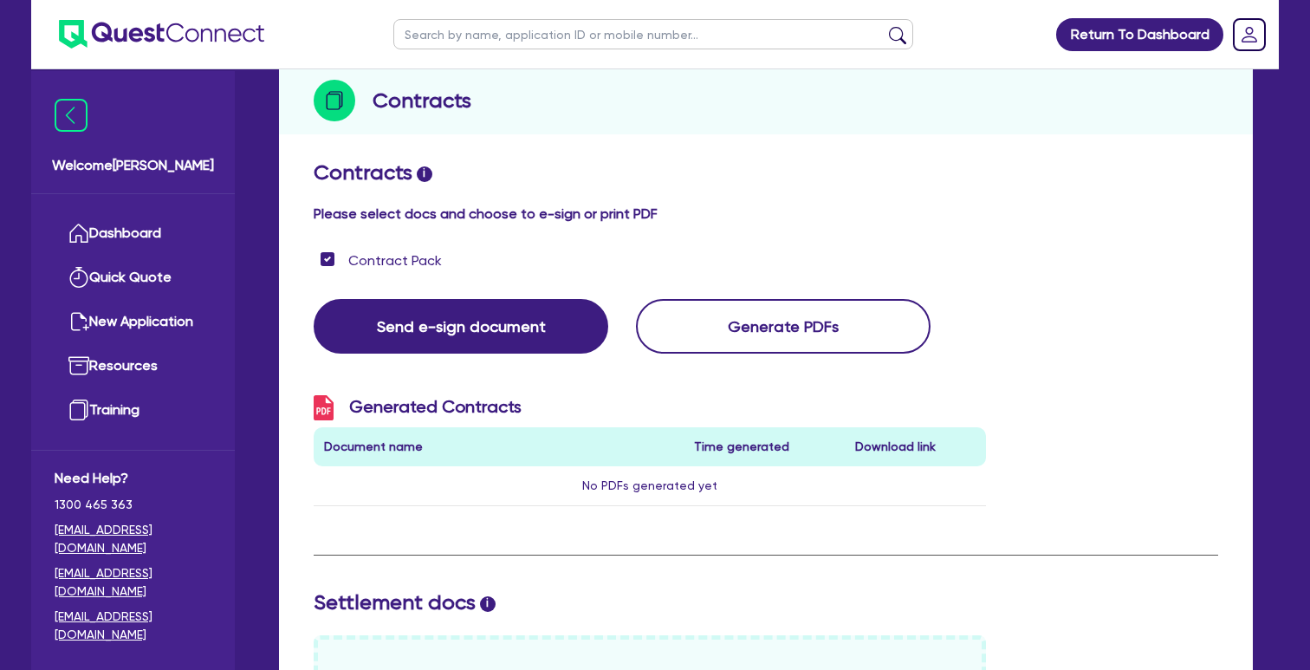
scroll to position [139, 0]
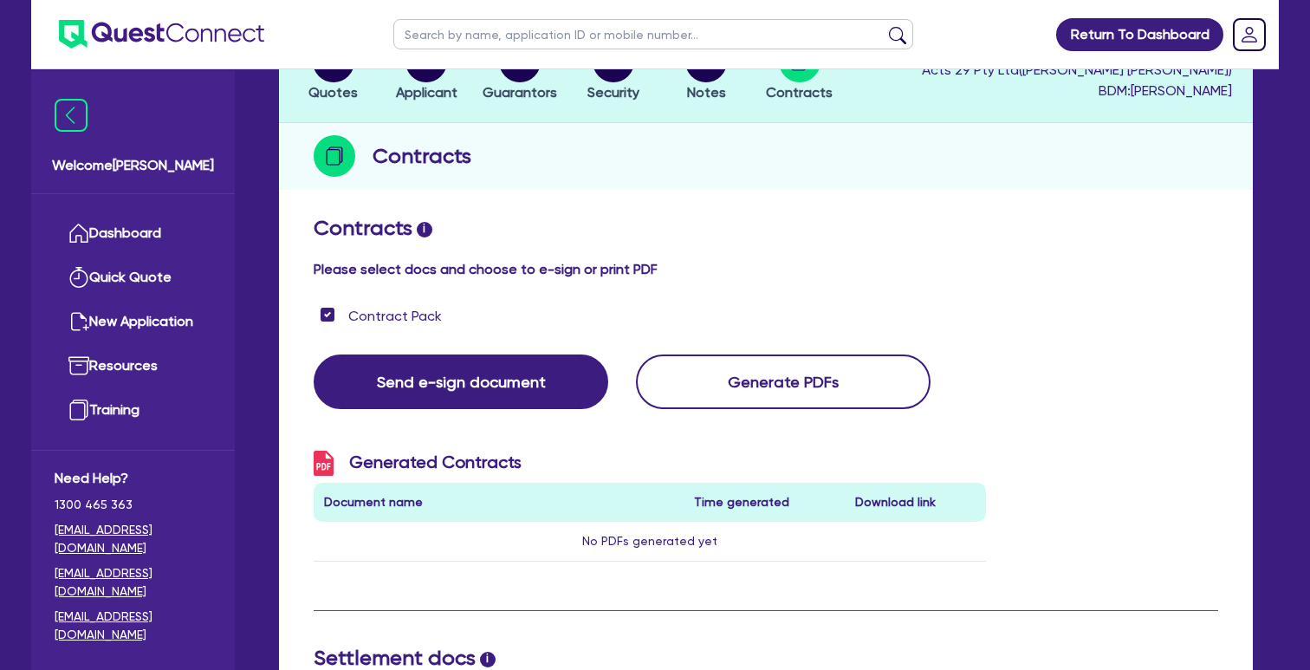
click at [722, 74] on circle "button" at bounding box center [706, 62] width 42 height 42
select select "Quest Finance - Platform Funding"
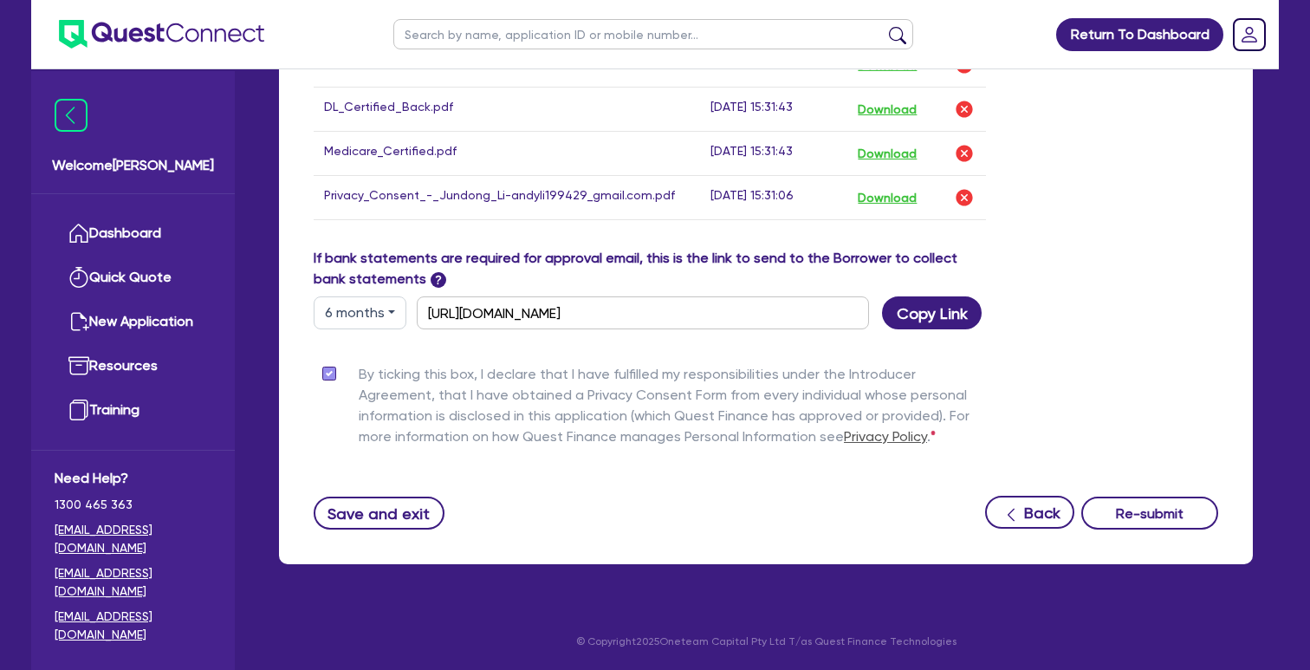
scroll to position [1251, 0]
click at [1146, 511] on button "Re-submit" at bounding box center [1150, 513] width 137 height 33
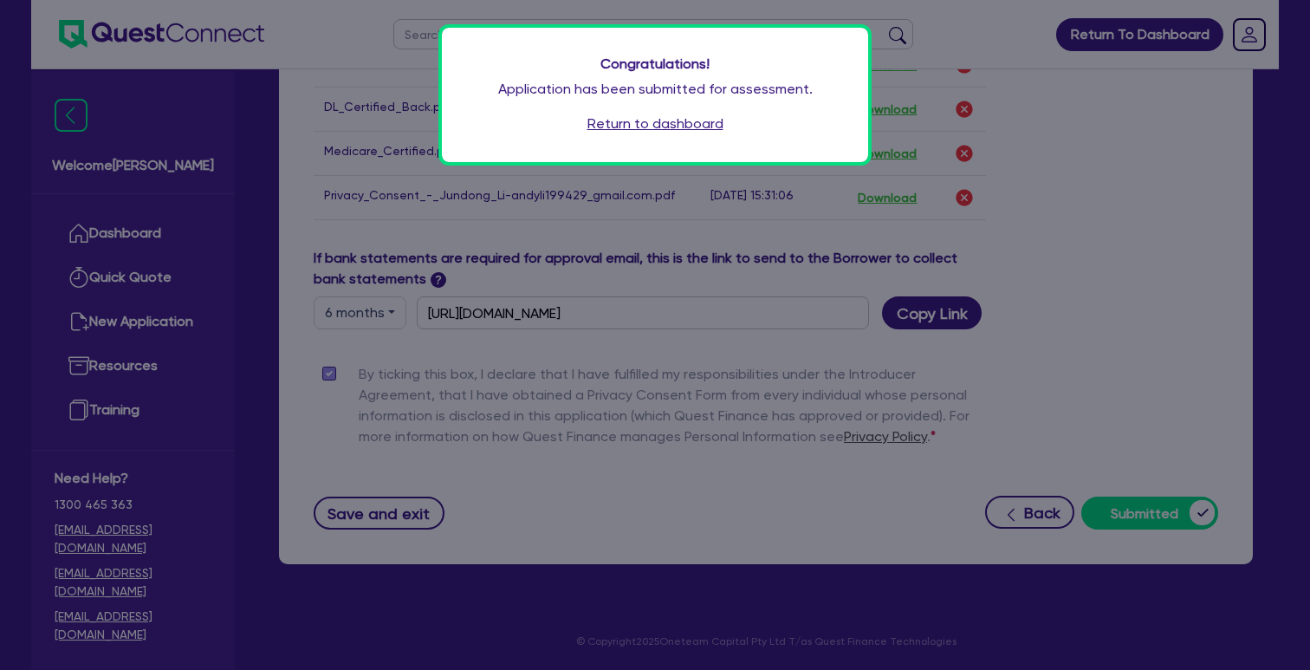
click at [669, 128] on link "Return to dashboard" at bounding box center [656, 124] width 136 height 21
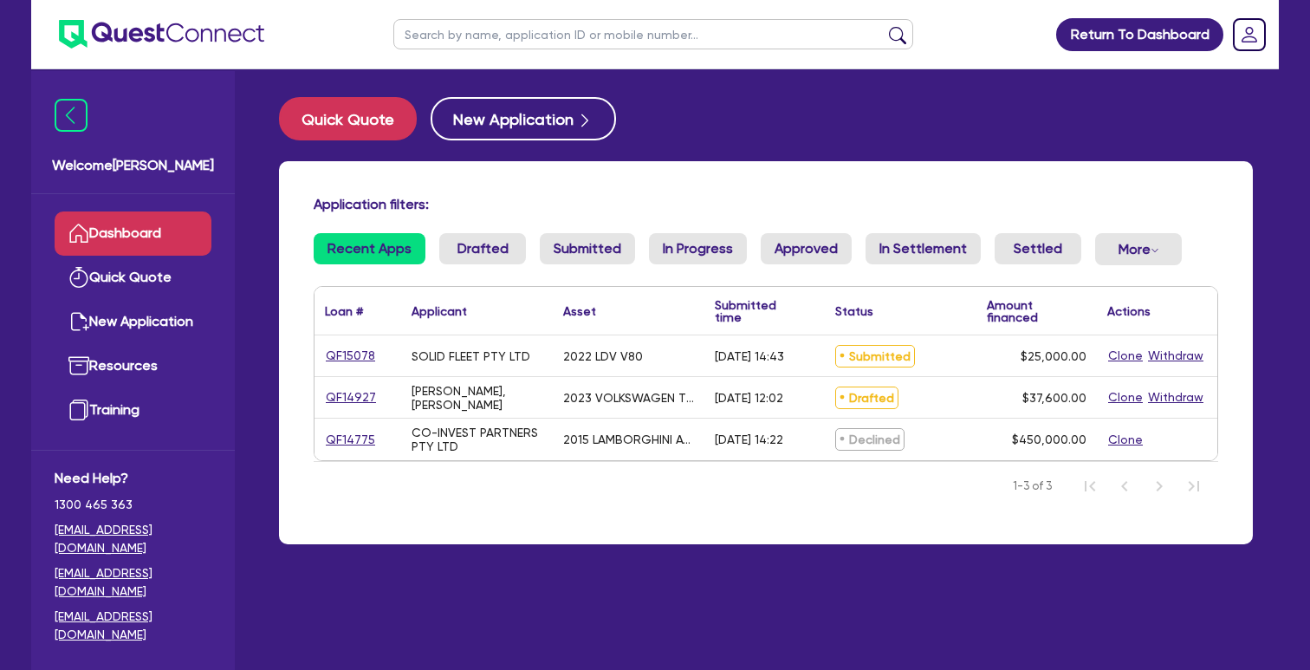
click at [341, 366] on link "QF15078" at bounding box center [350, 356] width 51 height 20
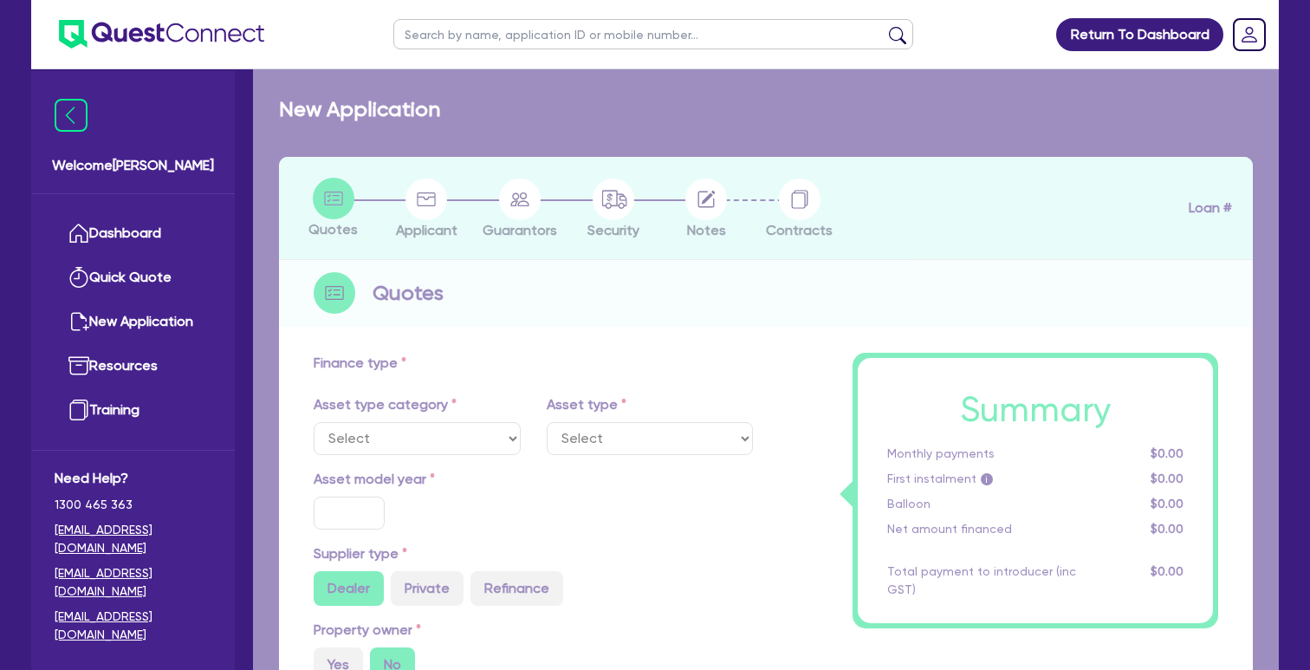
select select "CARS_AND_LIGHT_TRUCKS"
type input "2022"
radio input "false"
radio input "true"
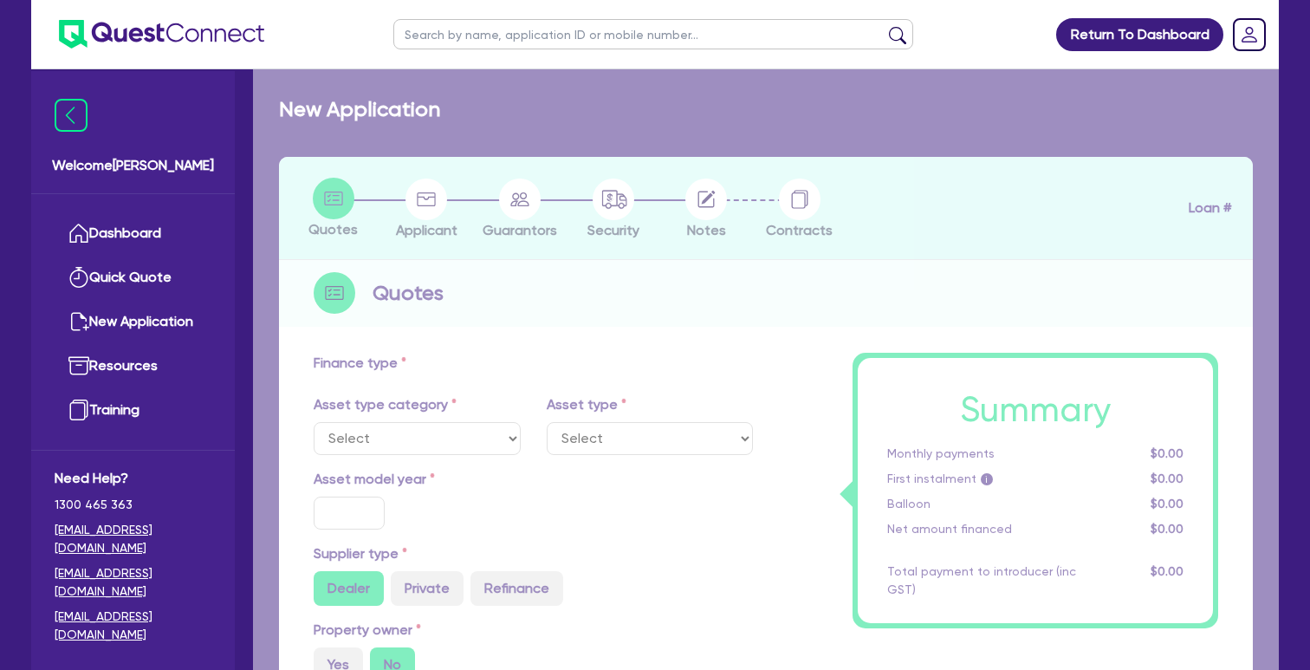
type input "25,000"
radio input "true"
type input "17"
type input "500"
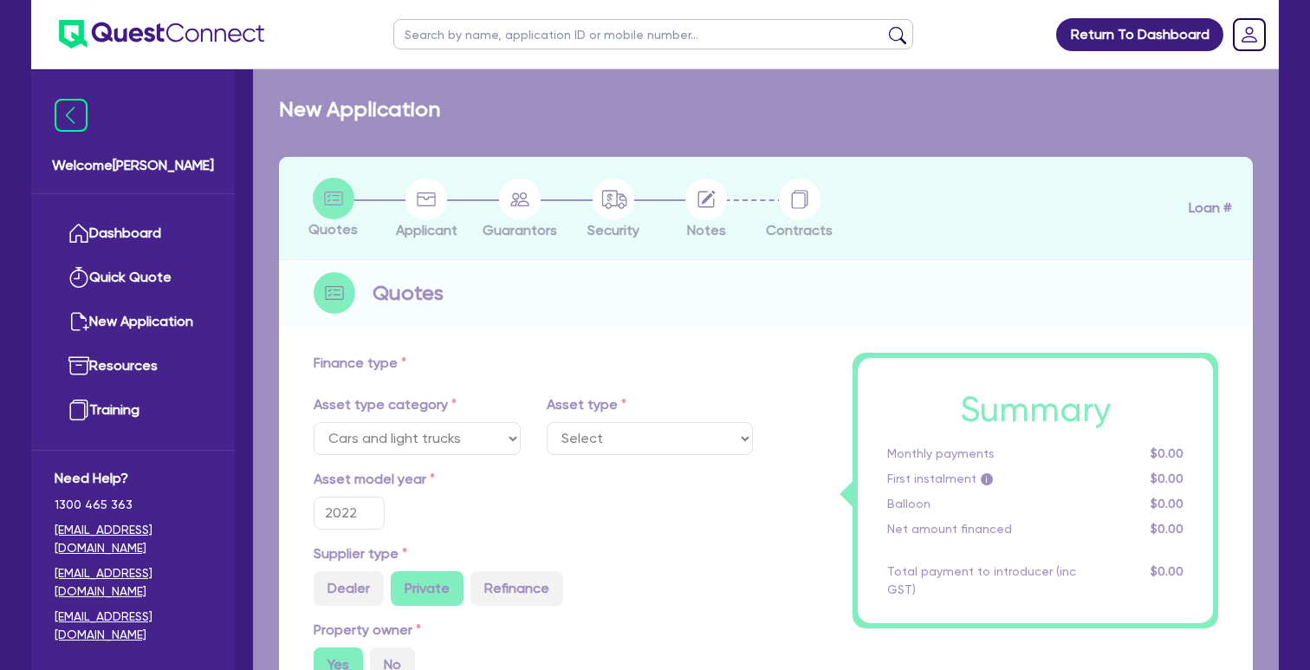
select select "VANS_AND_UTES"
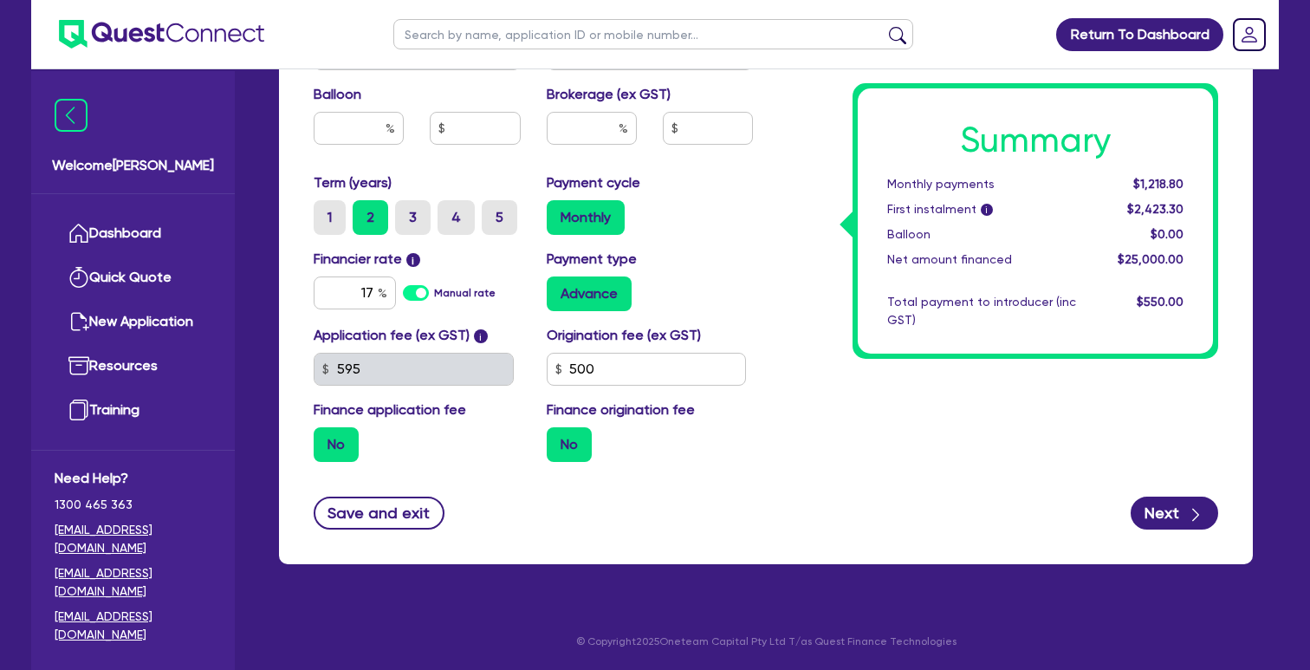
scroll to position [891, 0]
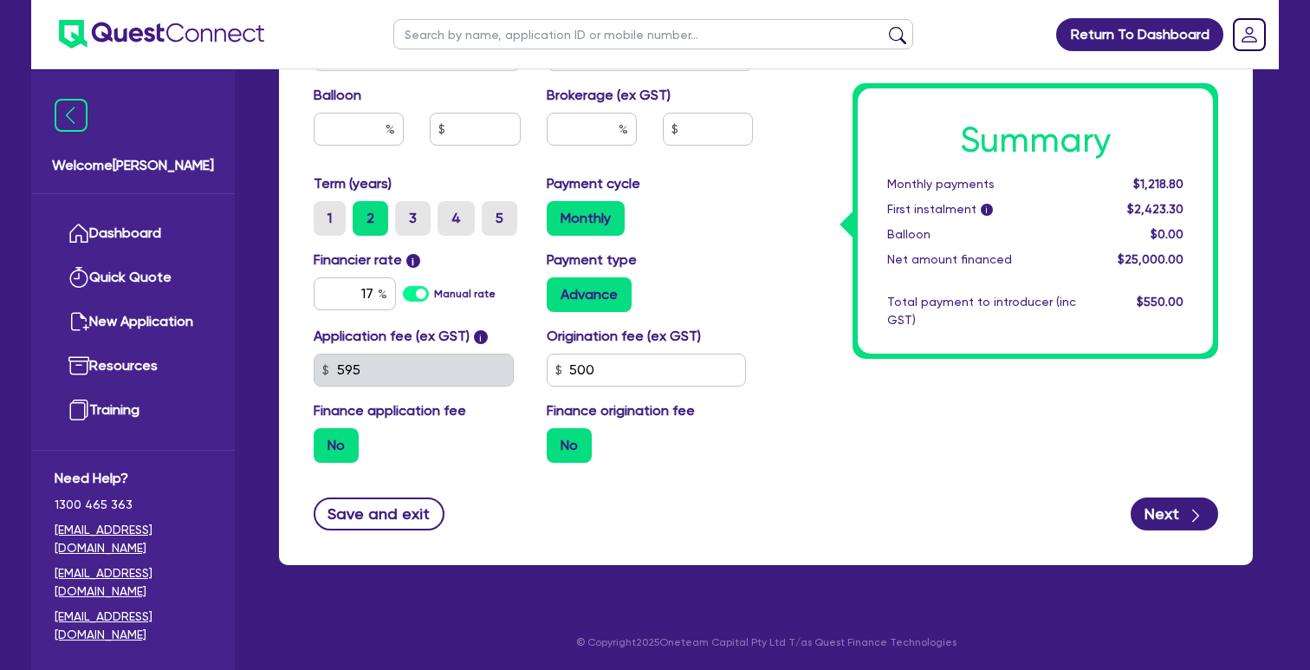
click at [577, 442] on label "No" at bounding box center [569, 445] width 45 height 35
click at [558, 439] on input "No" at bounding box center [552, 433] width 11 height 11
